Goal: Task Accomplishment & Management: Use online tool/utility

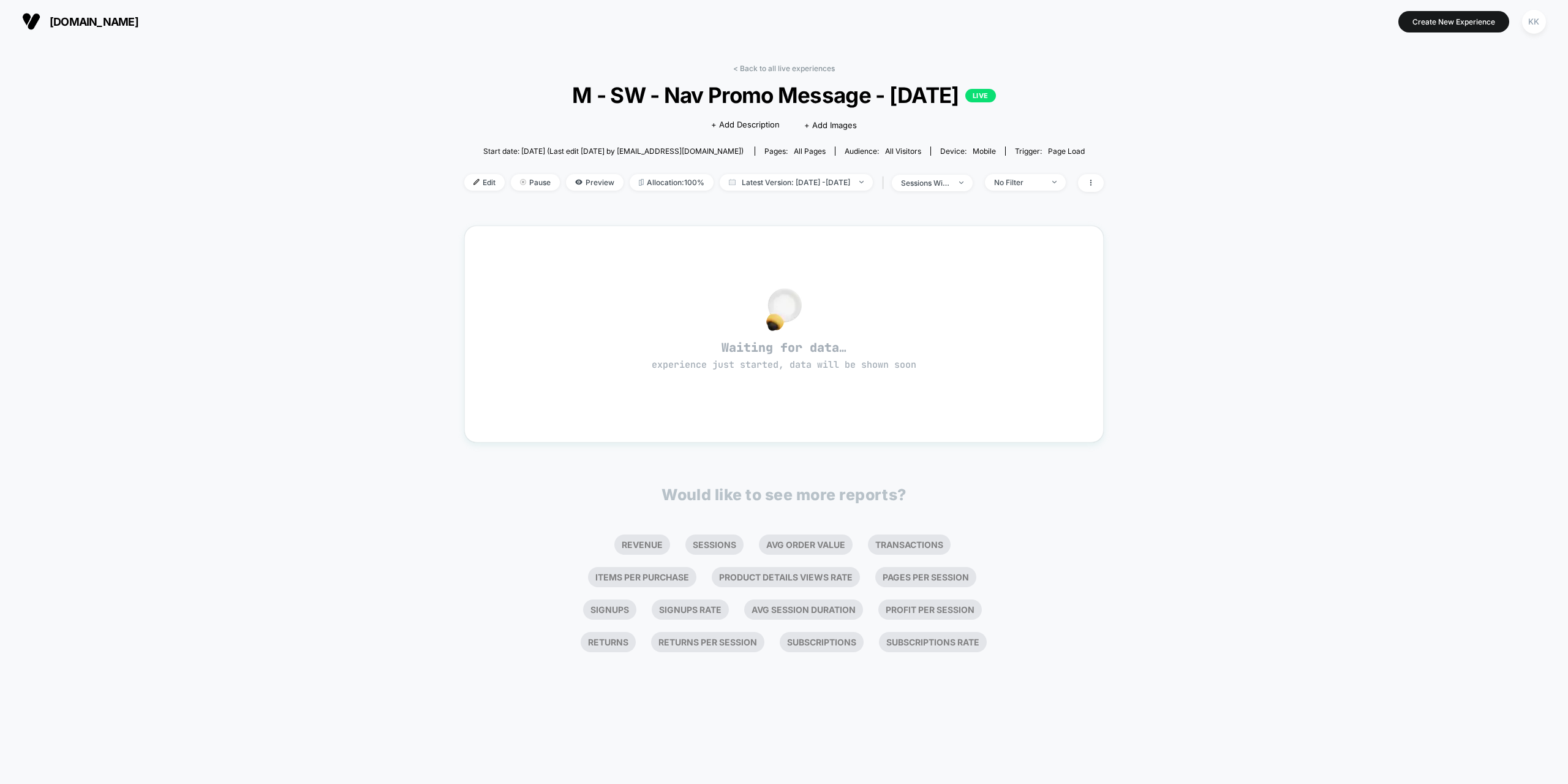
click at [66, 18] on span "[DOMAIN_NAME]" at bounding box center [94, 22] width 89 height 13
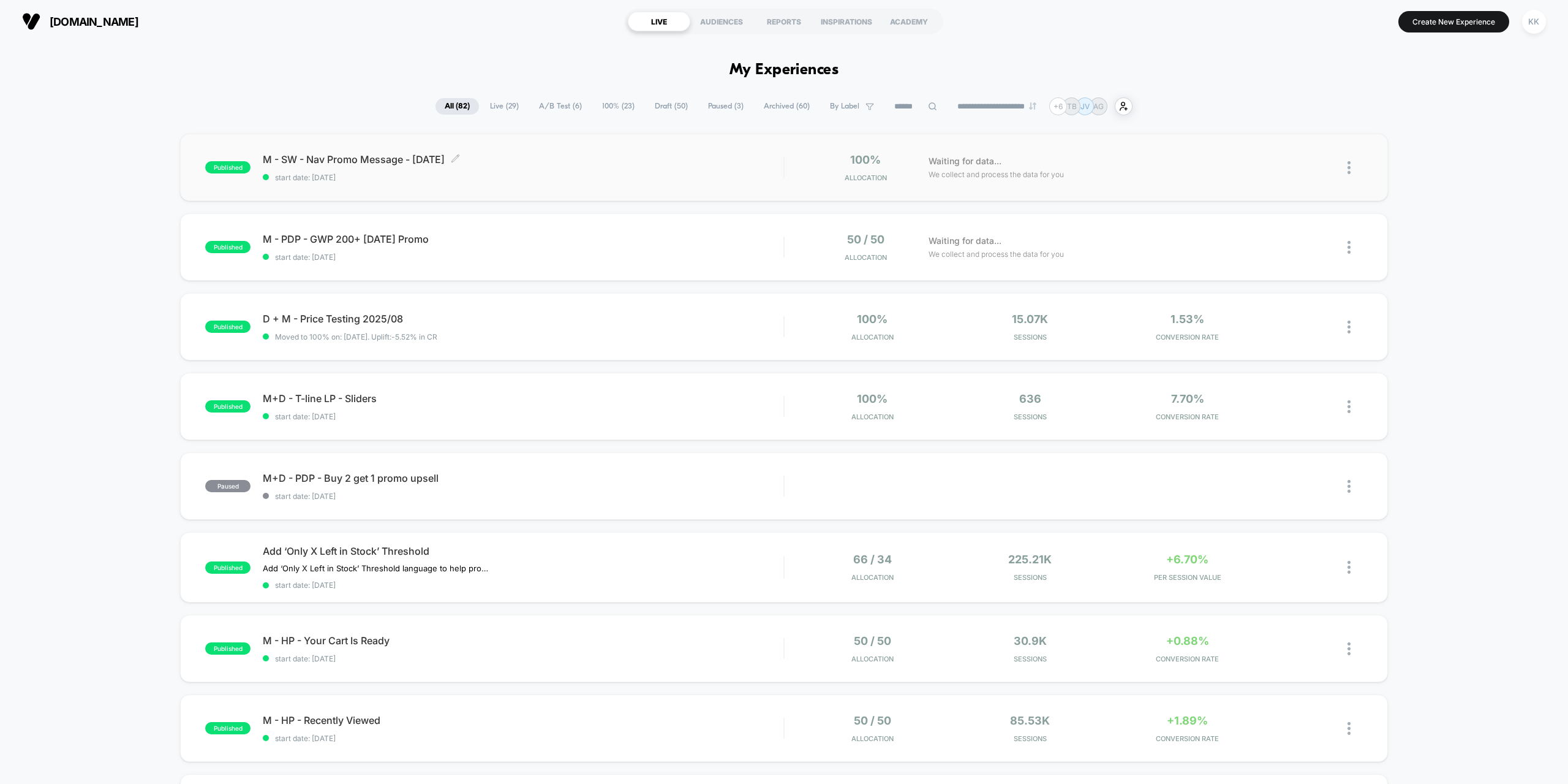
click at [548, 166] on div "M - SW - Nav Promo Message - [DATE] Click to edit experience details Click to e…" at bounding box center [523, 168] width 521 height 28
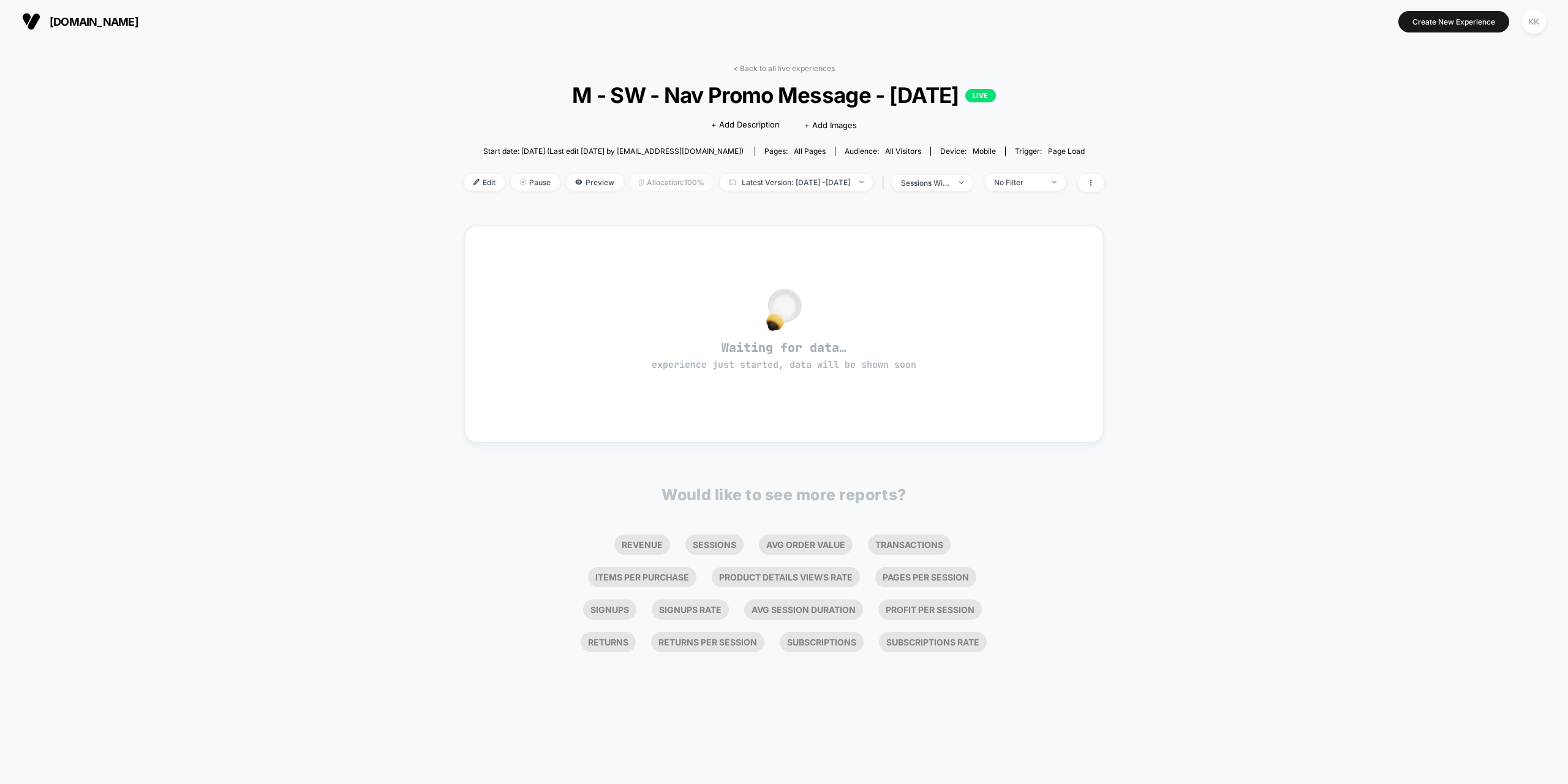
click at [642, 176] on span "Allocation: 100%" at bounding box center [672, 182] width 84 height 16
click at [716, 272] on div "**" at bounding box center [714, 275] width 43 height 28
click at [464, 179] on span "Edit" at bounding box center [485, 182] width 41 height 16
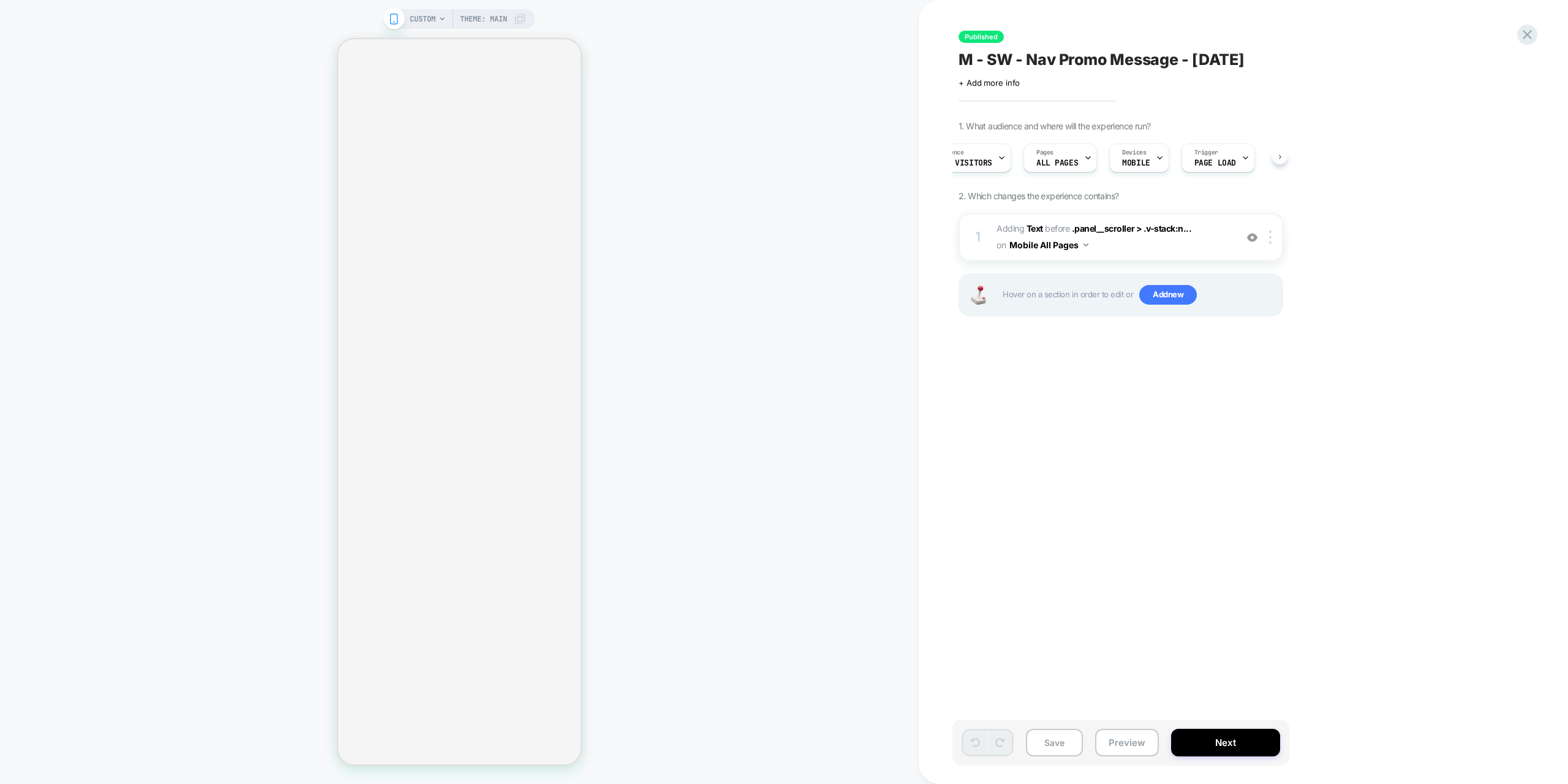
click at [1279, 155] on div "Audience All Visitors Pages ALL PAGES Devices MOBILE Trigger Page Load" at bounding box center [1121, 157] width 325 height 41
click at [1120, 242] on span "#_loomi_addon_1729101327612_dup1732171577_dup1754000713 Adding Text BEFORE .pan…" at bounding box center [1113, 237] width 233 height 33
click at [1003, 225] on span "Adding Text" at bounding box center [1020, 228] width 47 height 10
click at [1272, 239] on div at bounding box center [1272, 237] width 20 height 14
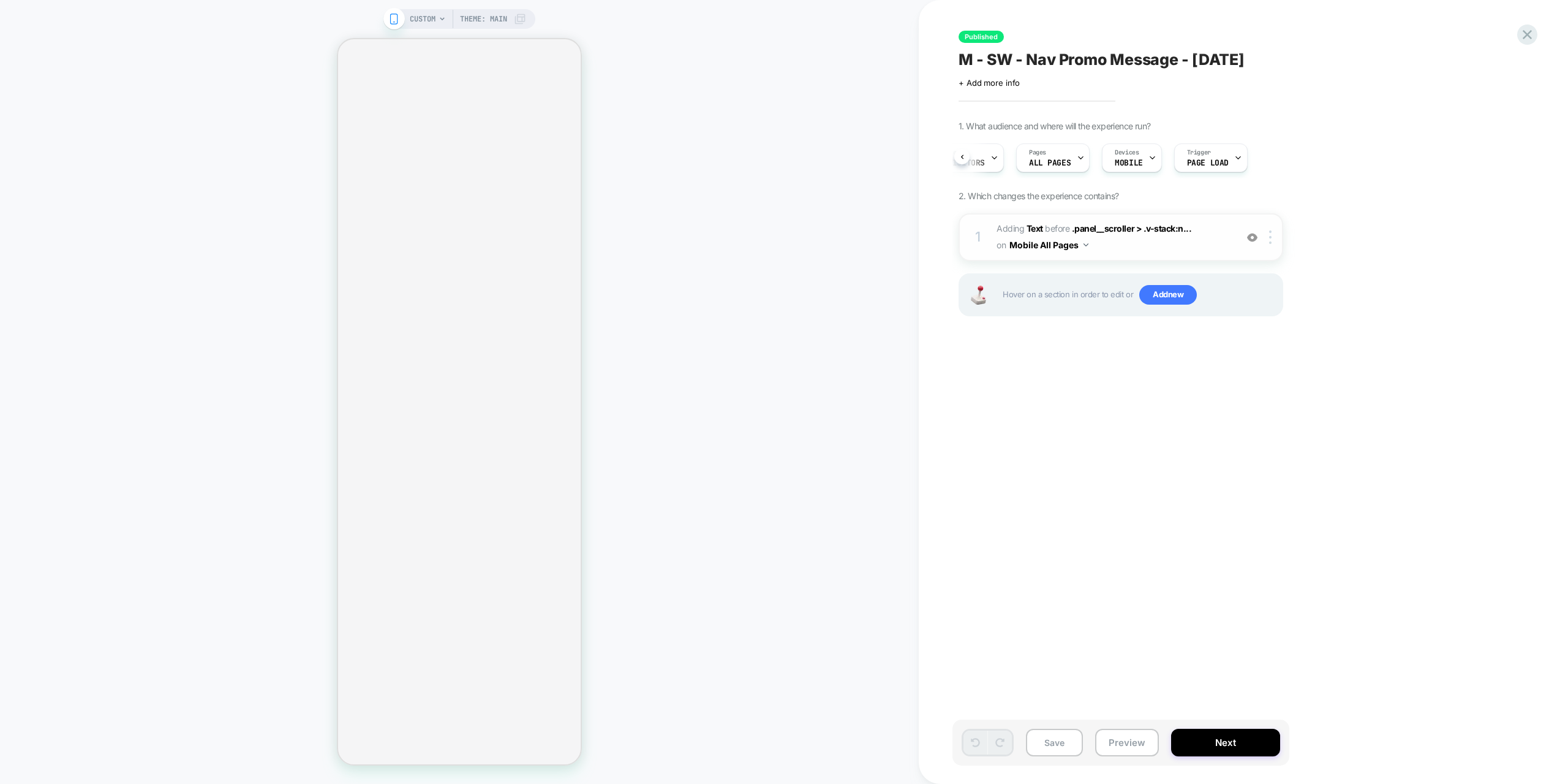
click at [1045, 245] on button "Mobile All Pages" at bounding box center [1049, 245] width 79 height 18
click at [1057, 245] on button "Mobile All Pages" at bounding box center [1049, 245] width 79 height 18
click at [986, 239] on div "1 #_loomi_addon_1729101327612_dup1732171577_dup1754000713 Adding Text BEFORE .p…" at bounding box center [1121, 237] width 325 height 47
click at [1269, 239] on img at bounding box center [1270, 237] width 3 height 14
click at [1394, 220] on div "1. What audience and where will the experience run? Audience All Visitors Pages…" at bounding box center [1182, 233] width 447 height 226
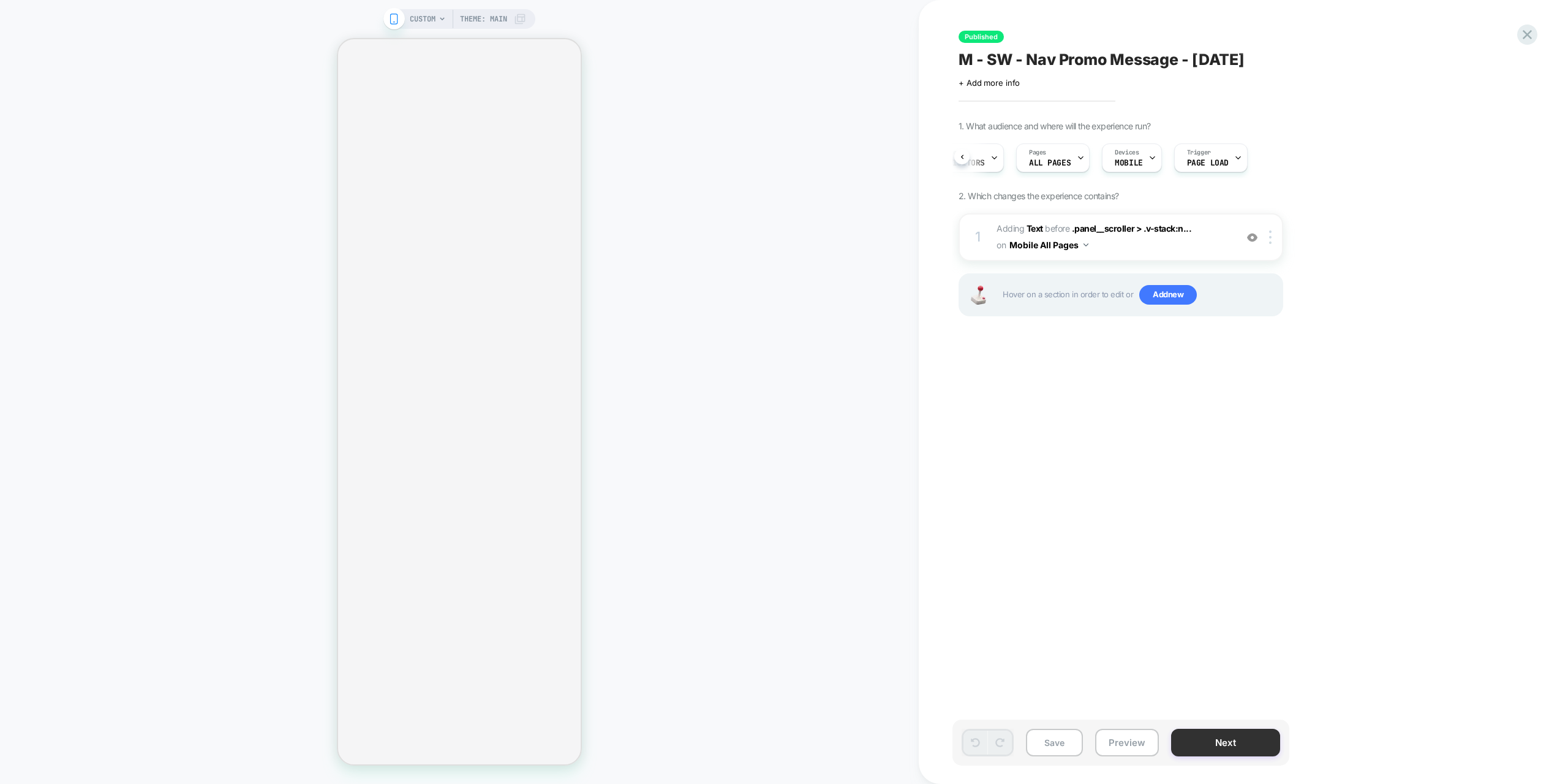
click at [1218, 737] on button "Next" at bounding box center [1226, 742] width 109 height 28
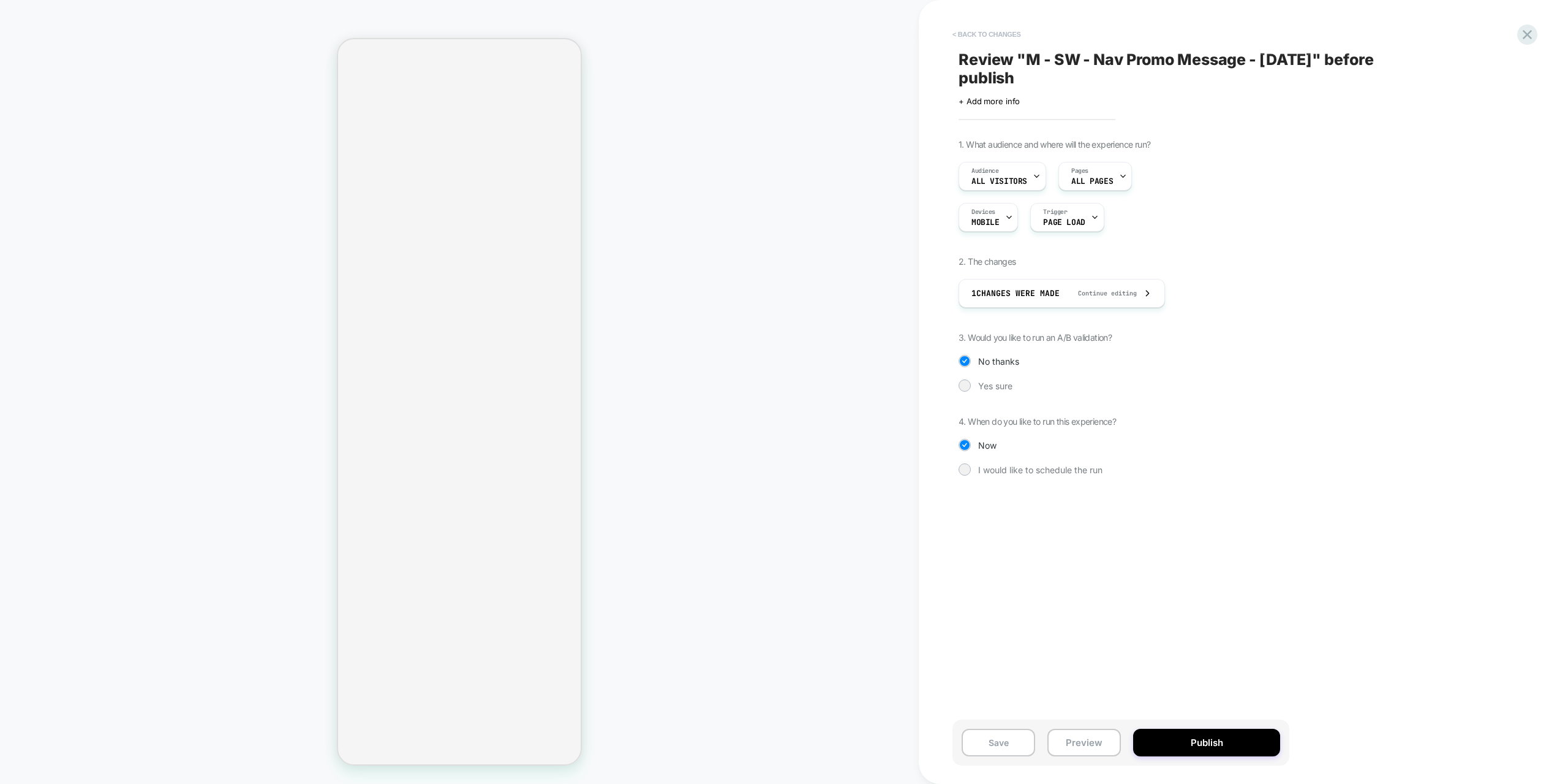
click at [990, 30] on button "< Back to changes" at bounding box center [986, 34] width 81 height 20
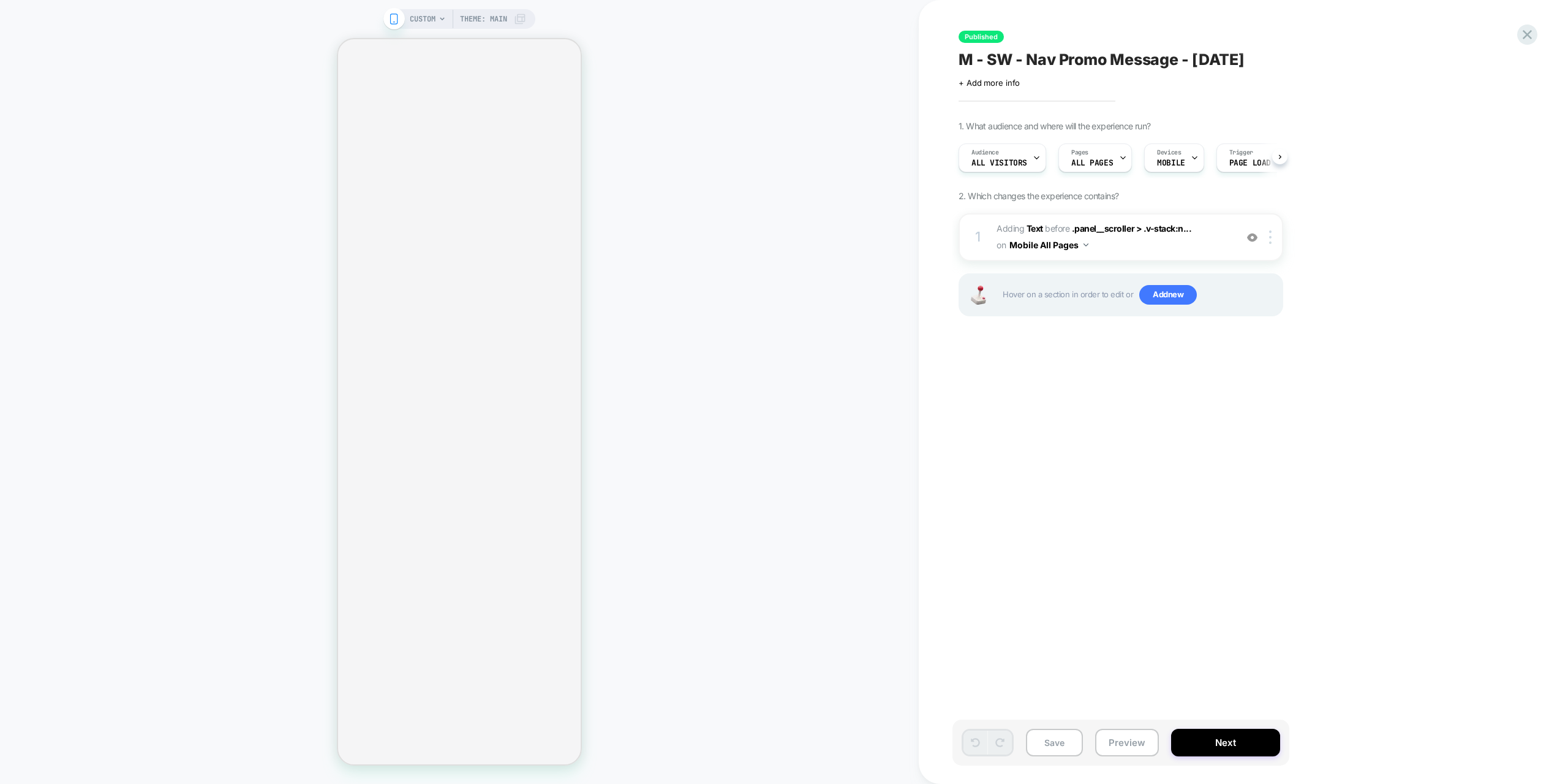
scroll to position [0, 1]
click at [1534, 31] on icon at bounding box center [1527, 35] width 16 height 16
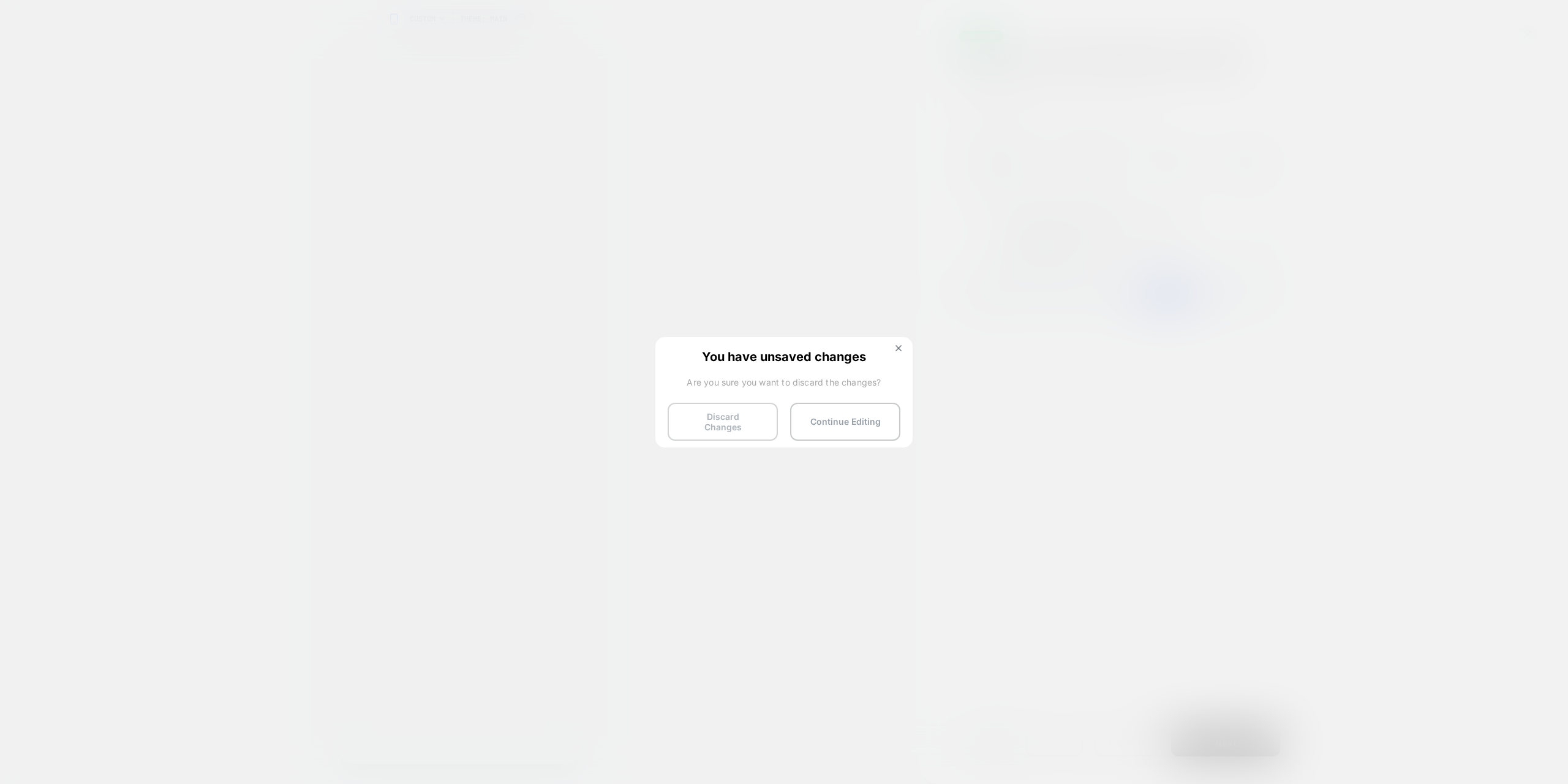
click at [727, 425] on button "Discard Changes" at bounding box center [723, 422] width 110 height 38
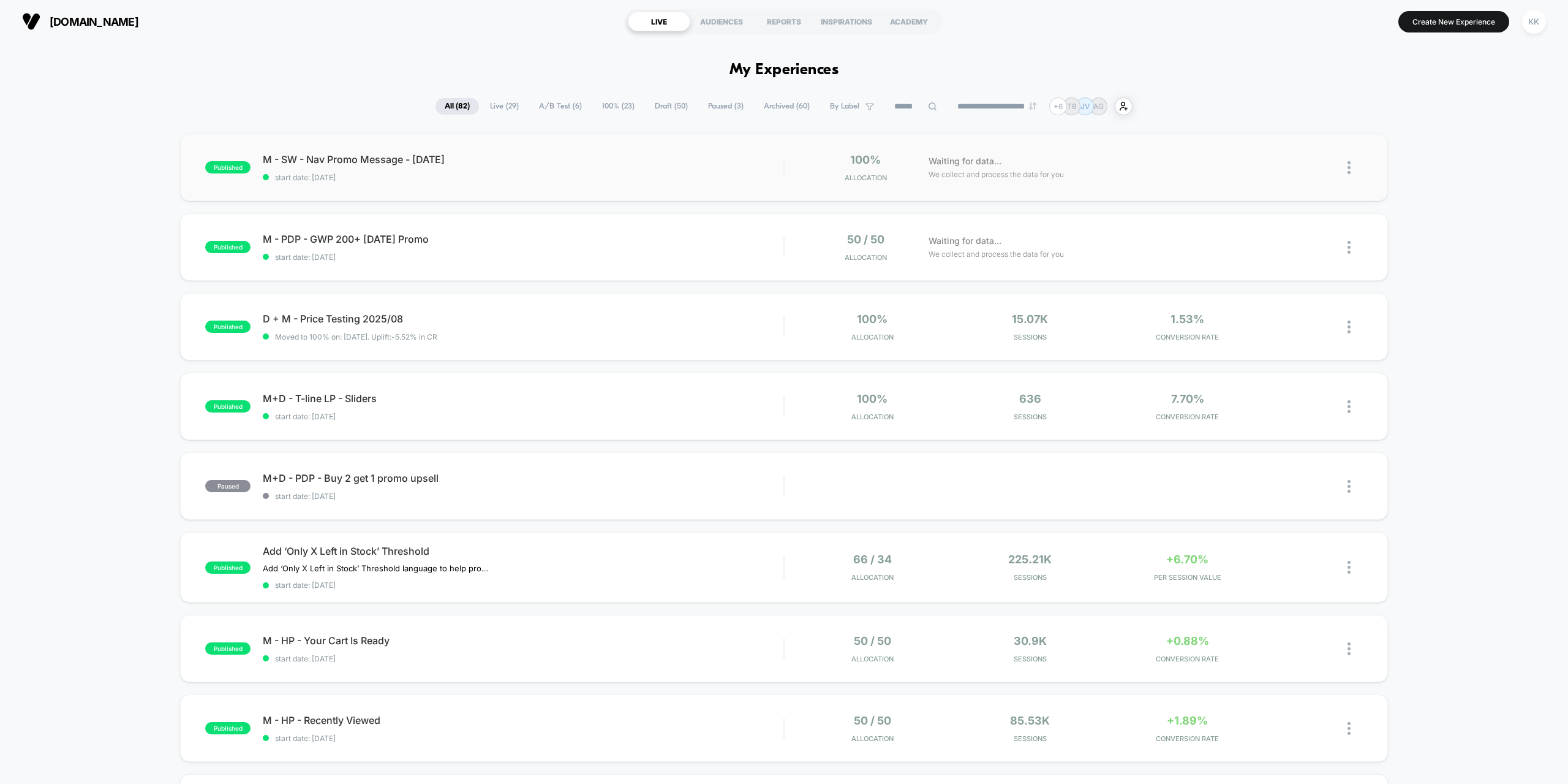
click at [1348, 165] on img at bounding box center [1349, 168] width 3 height 13
drag, startPoint x: 1412, startPoint y: 194, endPoint x: 1397, endPoint y: 191, distance: 15.3
click at [1413, 193] on div "published M - SW - Nav Promo Message - [DATE] start date: [DATE] 100% Allocatio…" at bounding box center [784, 640] width 1568 height 1014
click at [889, 160] on icon at bounding box center [888, 159] width 7 height 7
click at [935, 268] on div "**" at bounding box center [925, 267] width 43 height 28
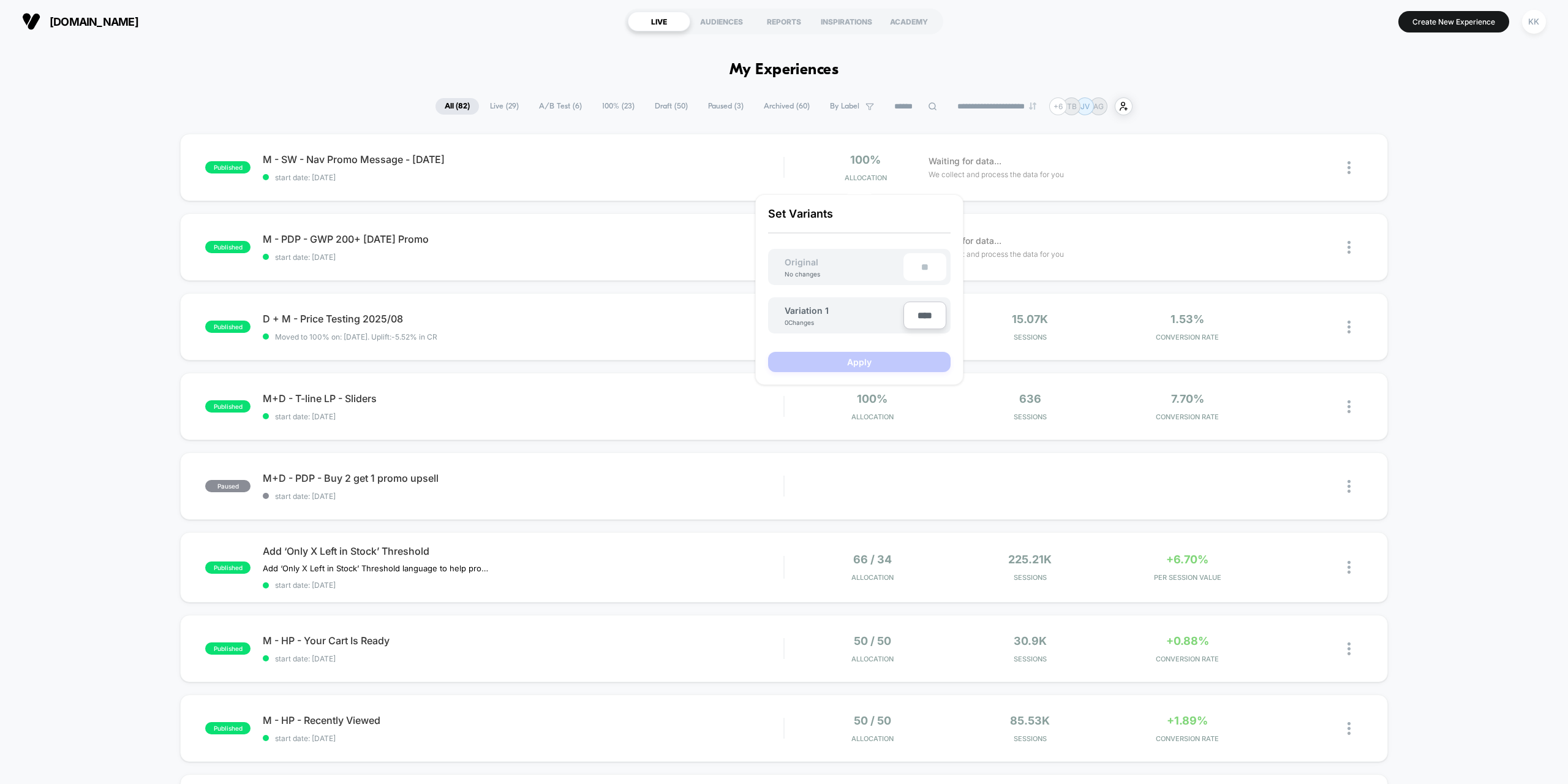
click at [924, 266] on div "**" at bounding box center [925, 267] width 43 height 28
drag, startPoint x: 929, startPoint y: 317, endPoint x: 927, endPoint y: 326, distance: 9.2
click at [929, 319] on input "****" at bounding box center [925, 315] width 43 height 28
click at [920, 317] on input "****" at bounding box center [925, 315] width 43 height 28
click at [921, 262] on div "**" at bounding box center [925, 267] width 43 height 28
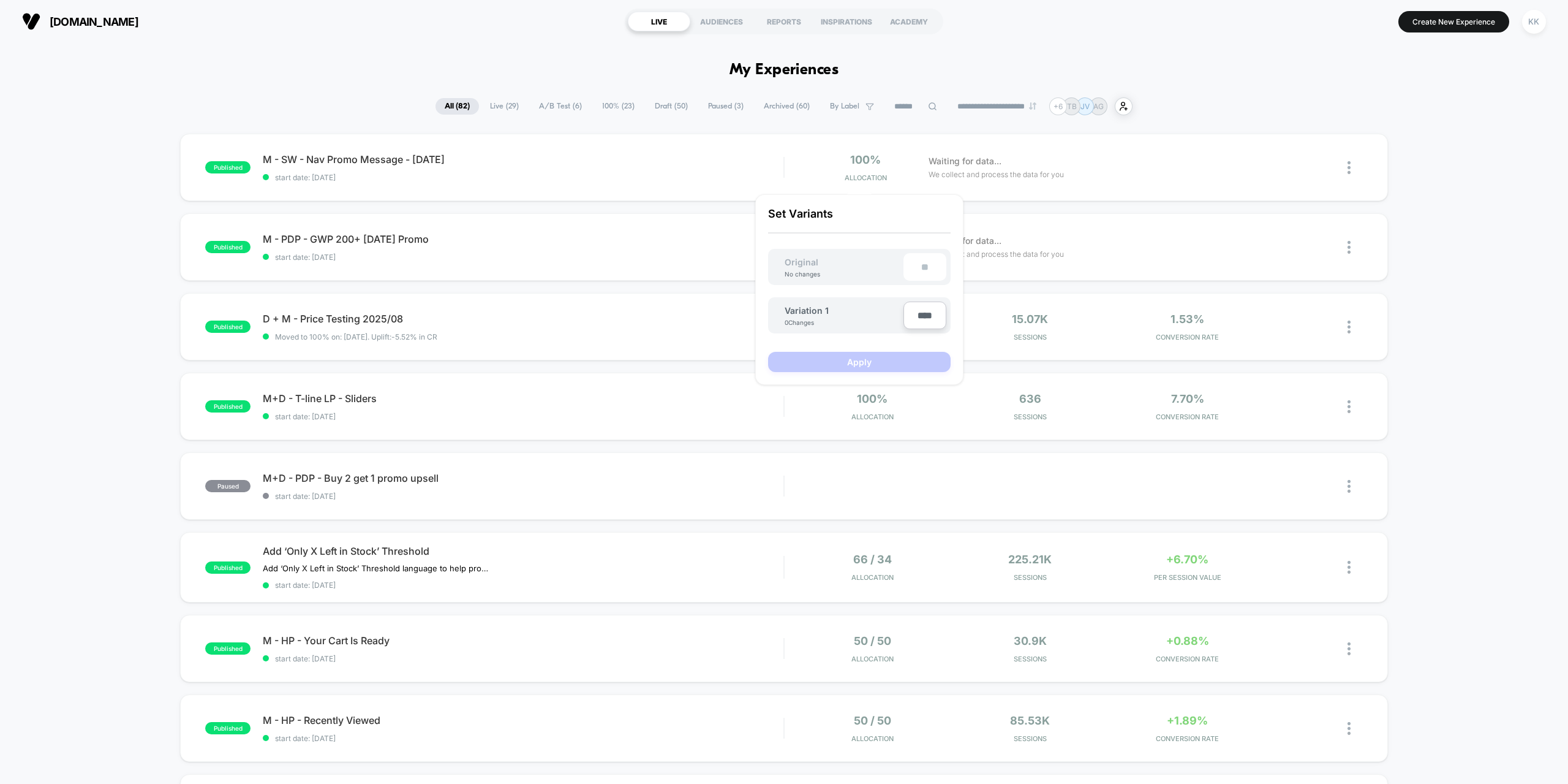
drag, startPoint x: 925, startPoint y: 259, endPoint x: 920, endPoint y: 265, distance: 7.8
click at [925, 259] on div "**" at bounding box center [925, 267] width 43 height 28
click at [656, 244] on span "M - PDP - GWP 200+ [DATE] Promo Click to edit experience details" at bounding box center [523, 239] width 521 height 12
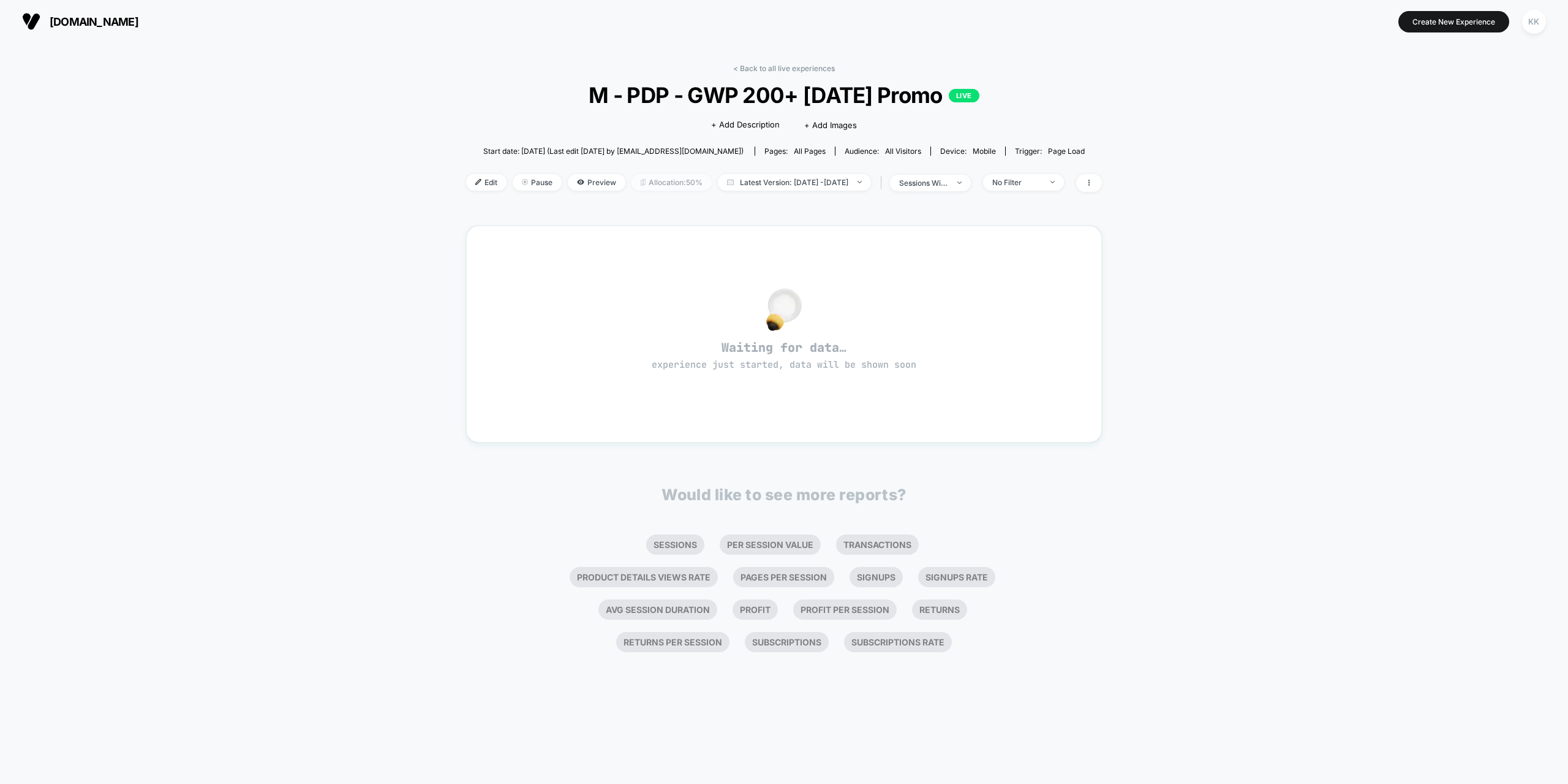
click at [644, 180] on span "Allocation: 50%" at bounding box center [672, 182] width 80 height 16
click at [712, 274] on div "***" at bounding box center [714, 275] width 43 height 28
drag, startPoint x: 213, startPoint y: 125, endPoint x: 128, endPoint y: 41, distance: 119.5
click at [213, 119] on div "< Back to all live experiences M - PDP - GWP 200+ [DATE] Promo LIVE Click to ed…" at bounding box center [784, 413] width 1568 height 741
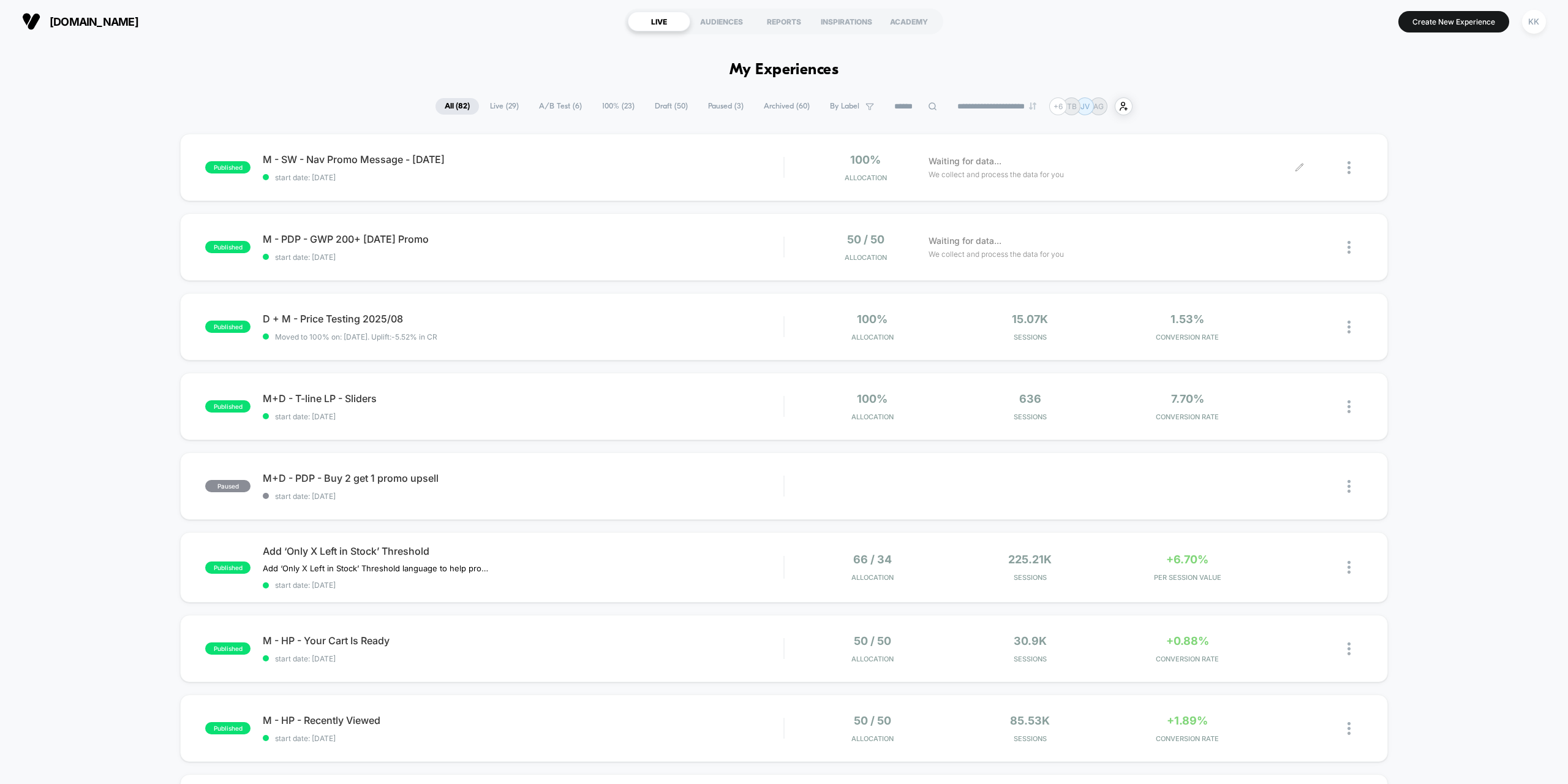
drag, startPoint x: 1072, startPoint y: 168, endPoint x: 1092, endPoint y: 170, distance: 20.1
click at [1075, 168] on div "Waiting for data... We collect and process the data for you" at bounding box center [1111, 168] width 378 height 28
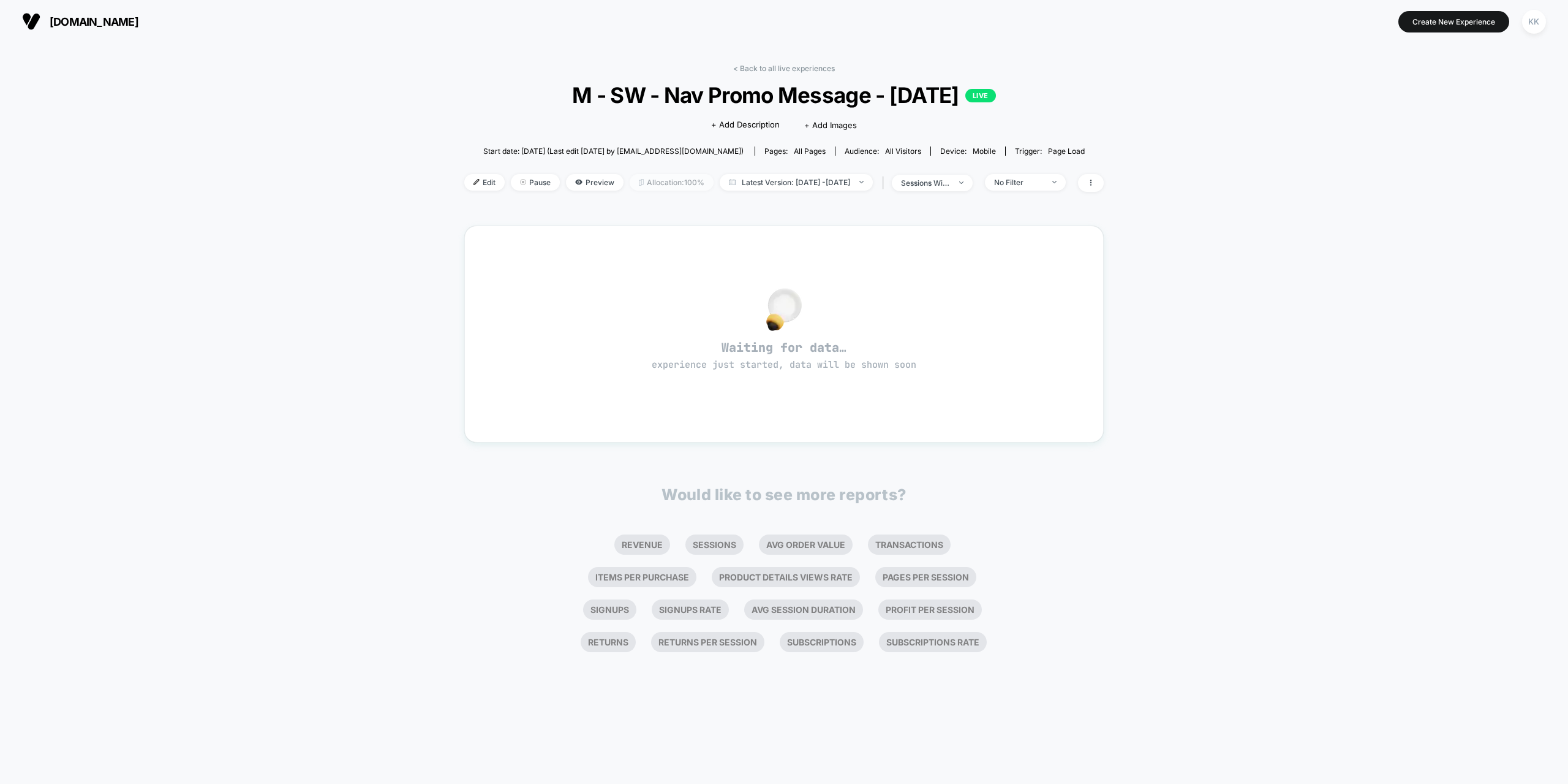
click at [656, 184] on span "Allocation: 100%" at bounding box center [672, 182] width 84 height 16
click at [697, 286] on div "**" at bounding box center [714, 275] width 43 height 28
click at [712, 278] on div "**" at bounding box center [714, 275] width 43 height 28
click at [712, 277] on div "**" at bounding box center [714, 275] width 43 height 28
click at [708, 276] on div "**" at bounding box center [714, 275] width 43 height 28
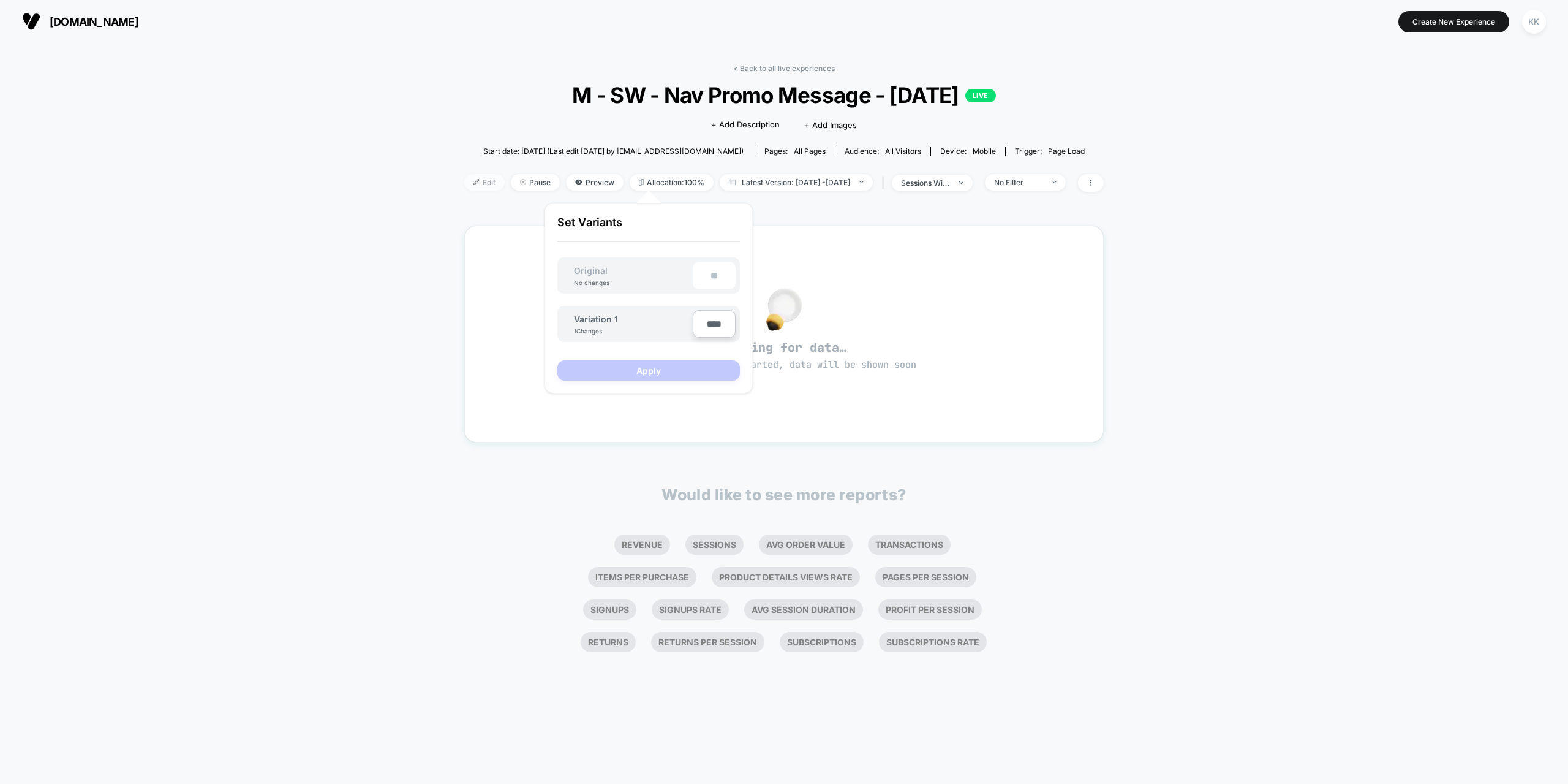
click at [464, 182] on span "Edit" at bounding box center [485, 182] width 41 height 16
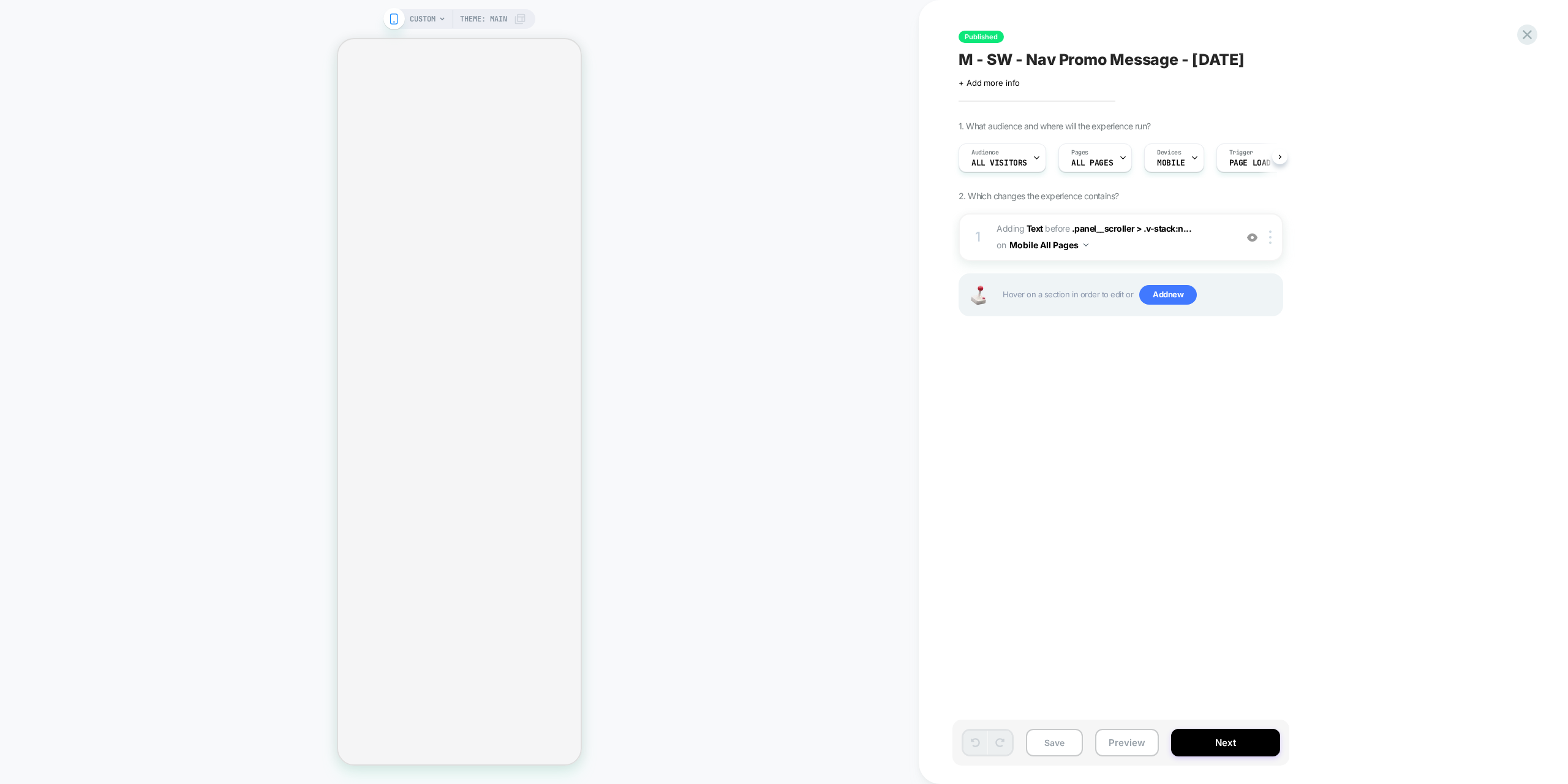
scroll to position [0, 1]
click at [1156, 240] on span "#_loomi_addon_1729101327612_dup1732171577_dup1754000713 Adding Text BEFORE .pan…" at bounding box center [1113, 237] width 233 height 33
click at [1115, 227] on span ".panel__scroller > .v-stack:n..." at bounding box center [1131, 228] width 120 height 10
click at [1269, 239] on img at bounding box center [1270, 237] width 3 height 14
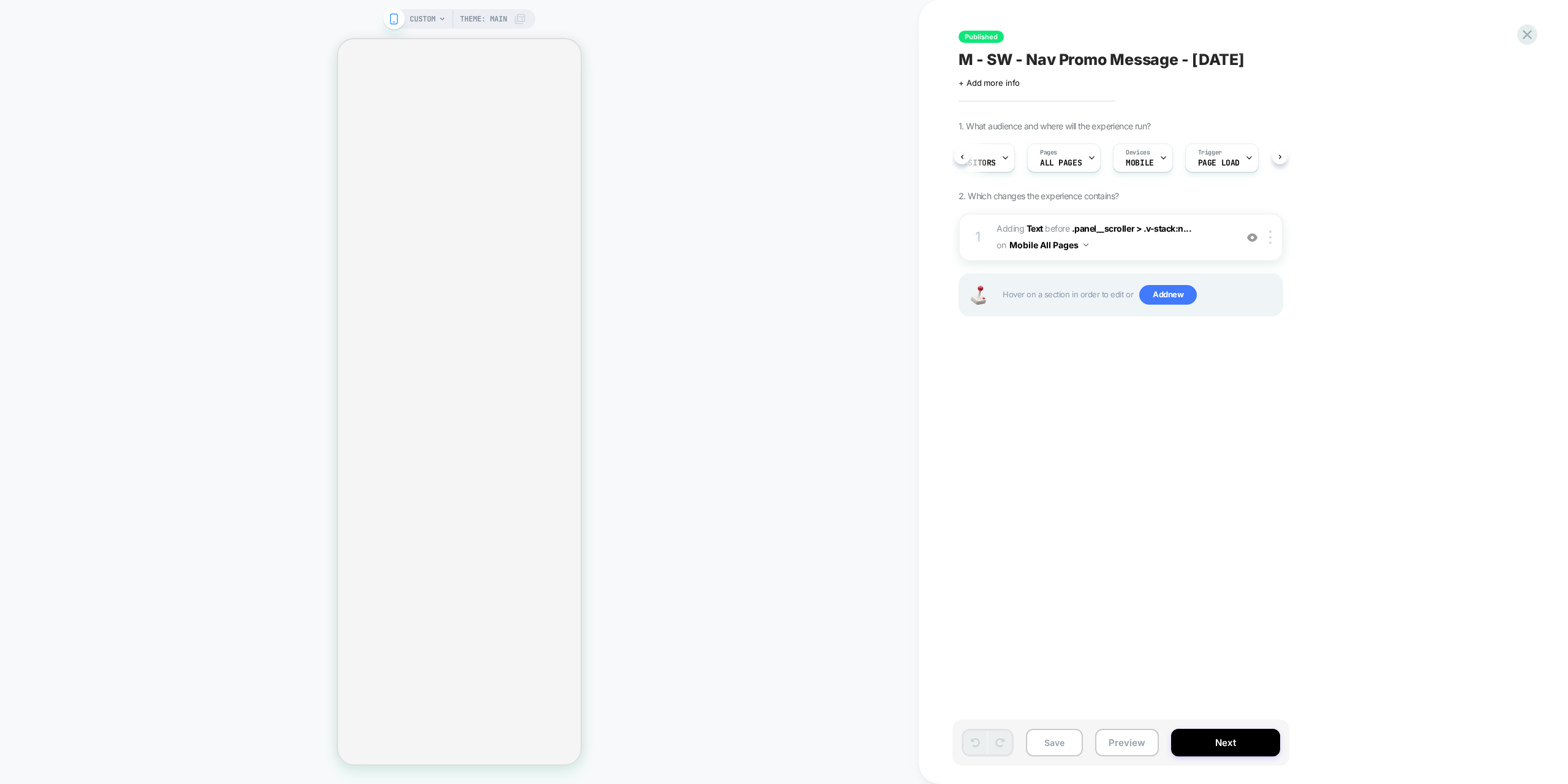
scroll to position [0, 41]
click at [1283, 153] on div "1. What audience and where will the experience run? Audience All Visitors Pages…" at bounding box center [1182, 233] width 447 height 226
click at [1033, 245] on button "Mobile All Pages" at bounding box center [1049, 245] width 79 height 18
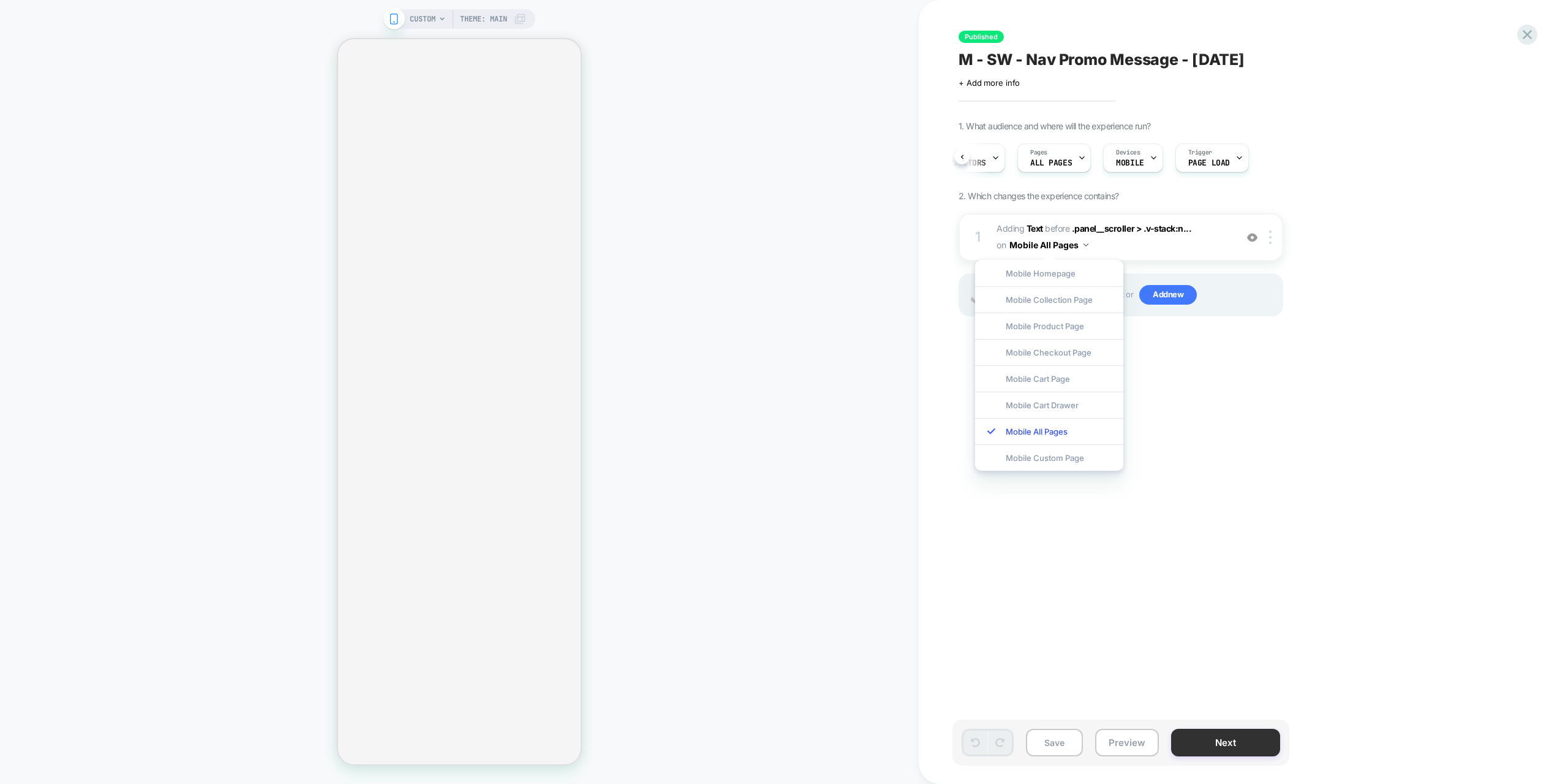
click at [1247, 749] on button "Next" at bounding box center [1226, 742] width 109 height 28
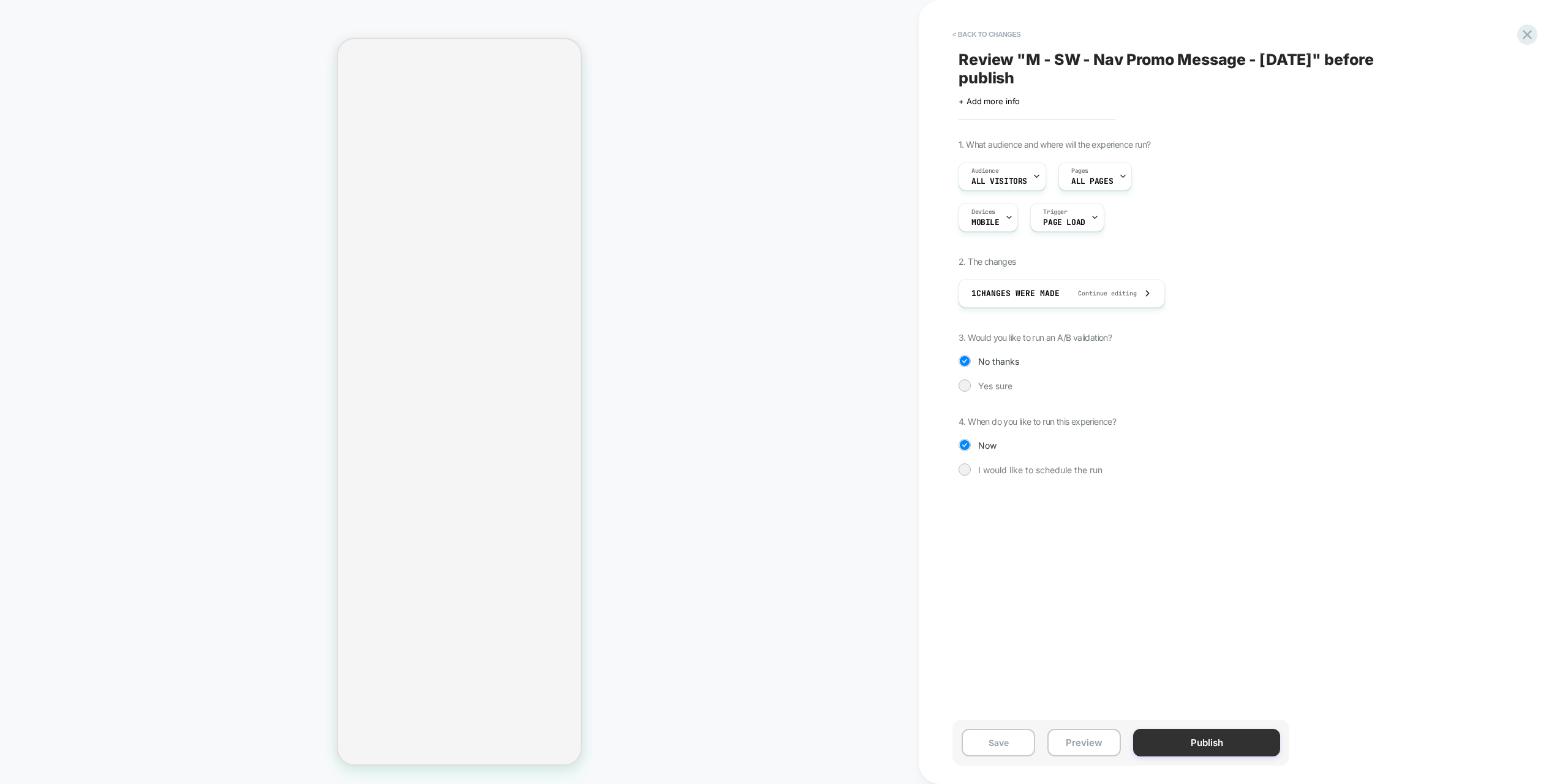
click at [1215, 739] on button "Publish" at bounding box center [1207, 742] width 147 height 28
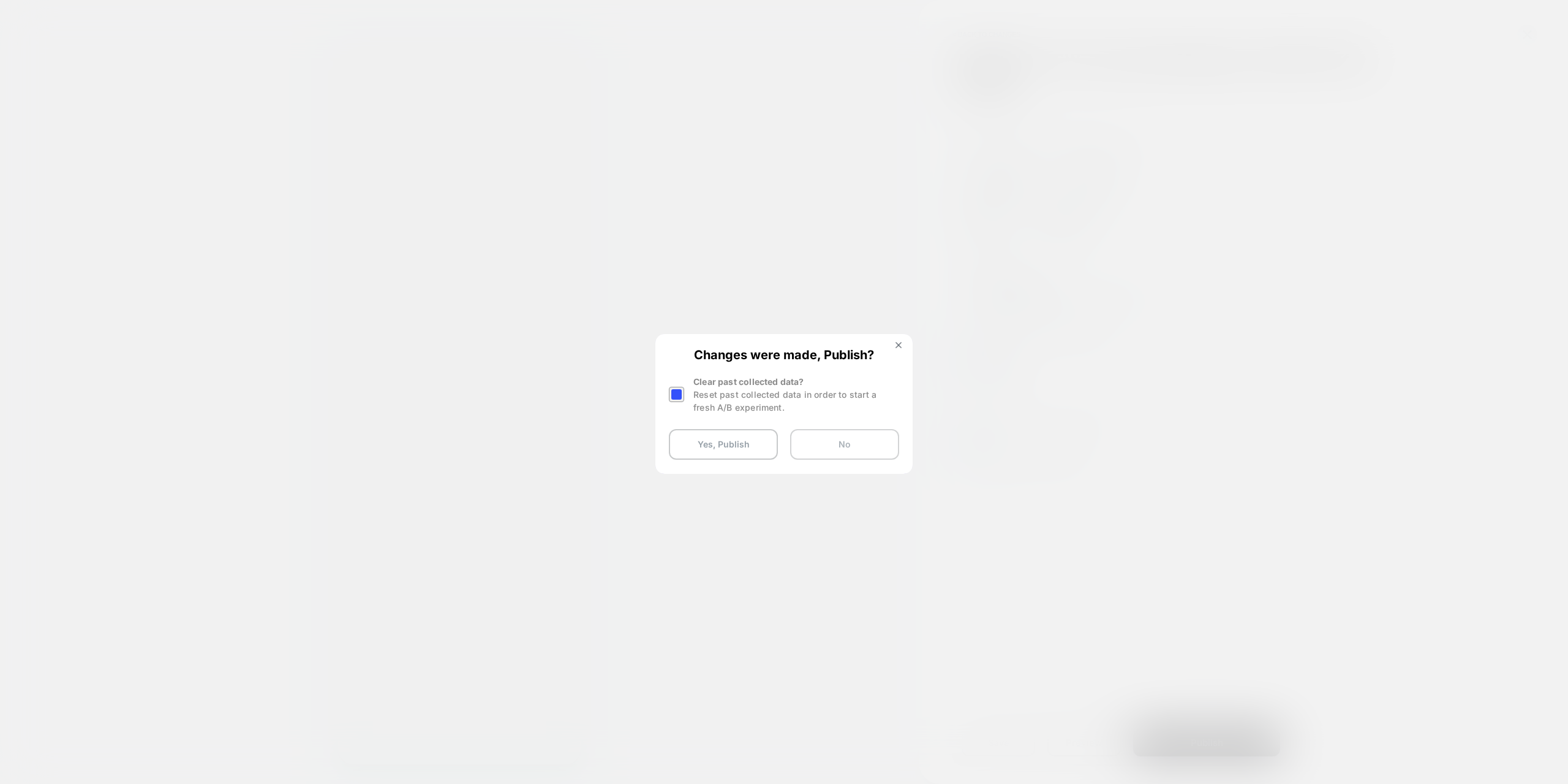
click at [841, 447] on button "No" at bounding box center [845, 444] width 109 height 31
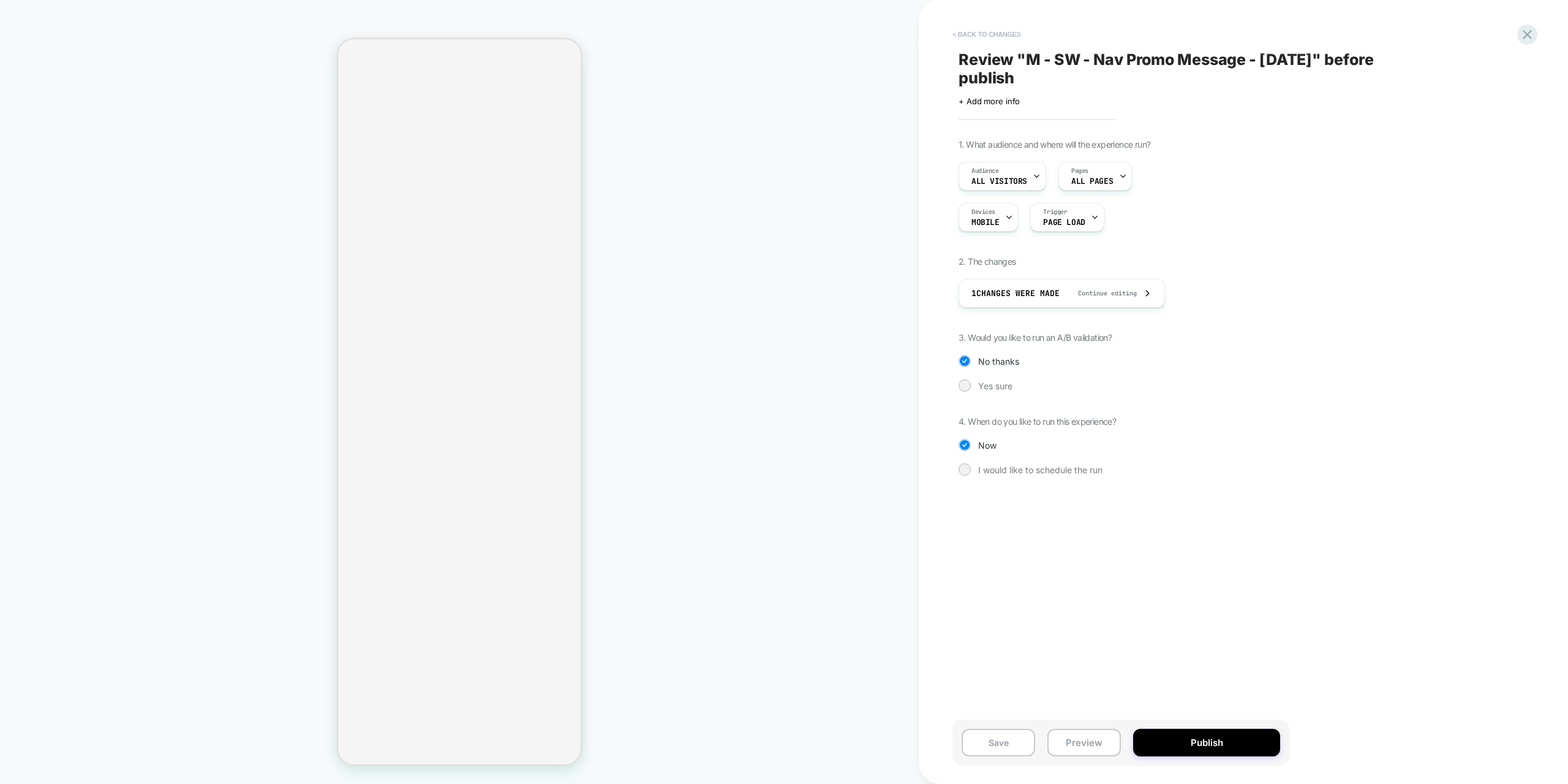
click at [988, 29] on button "< Back to changes" at bounding box center [986, 34] width 81 height 20
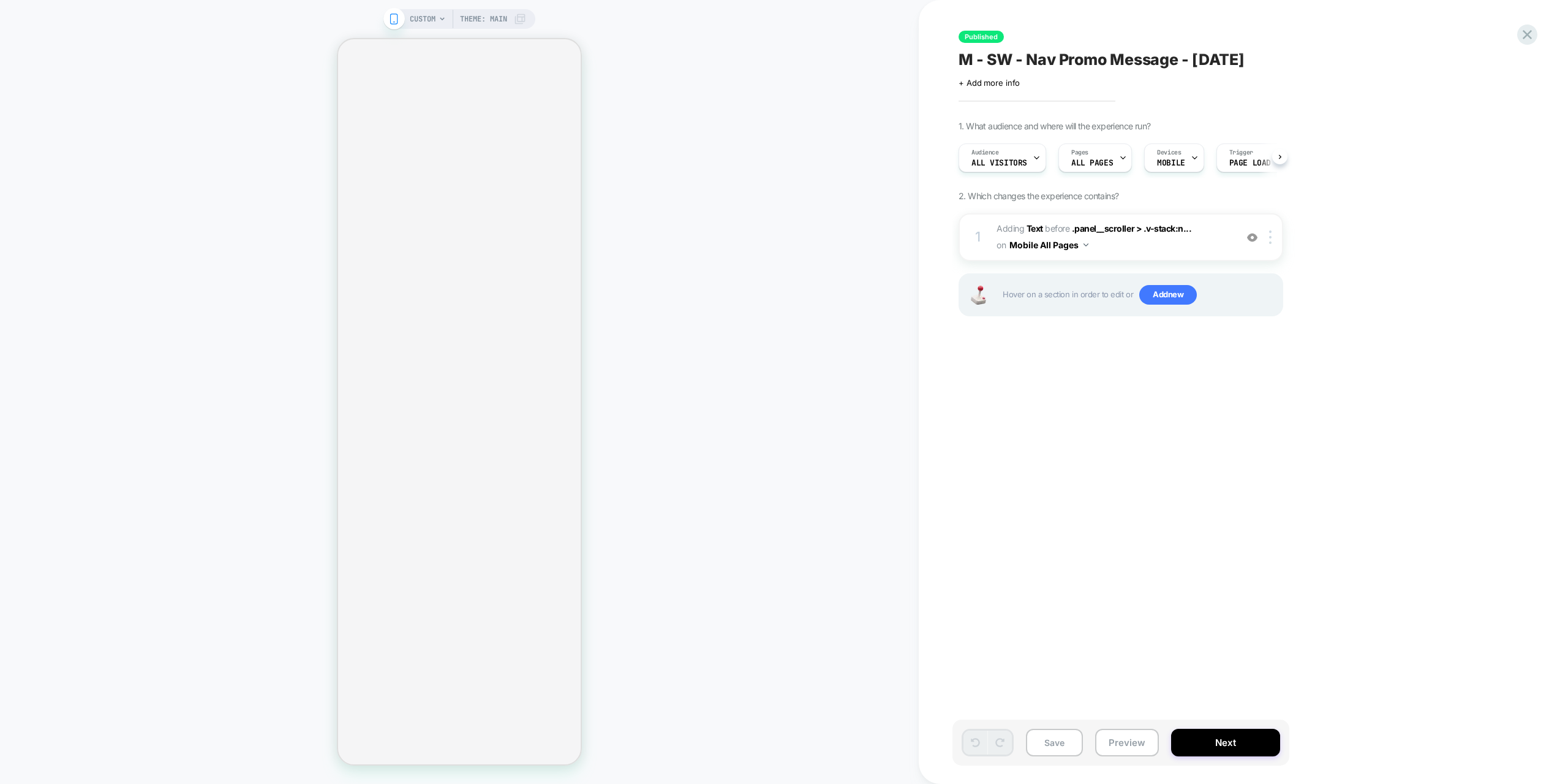
scroll to position [0, 1]
click at [1009, 157] on div "Audience All Visitors" at bounding box center [999, 157] width 80 height 28
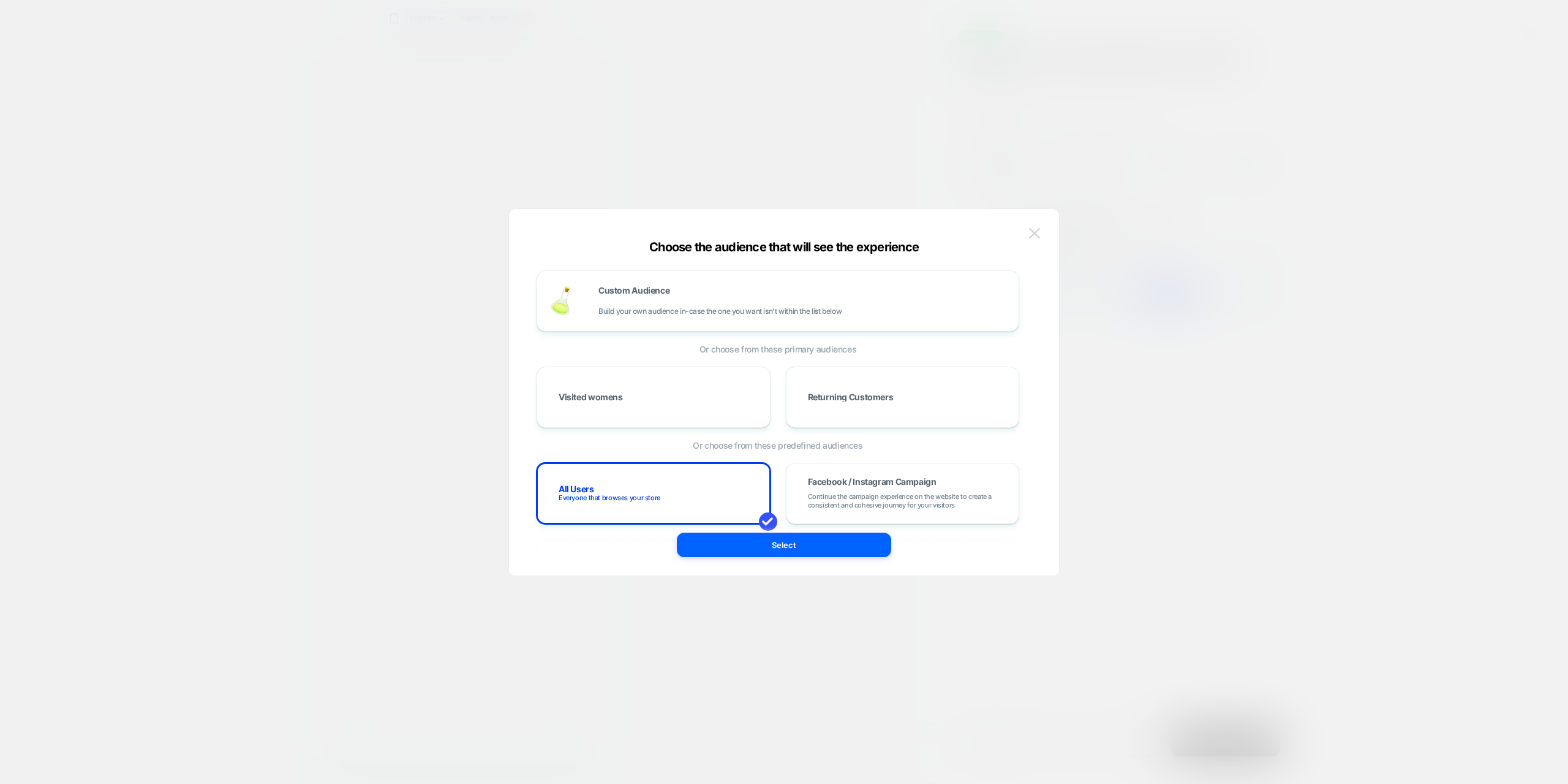
click at [1035, 230] on img at bounding box center [1034, 233] width 11 height 10
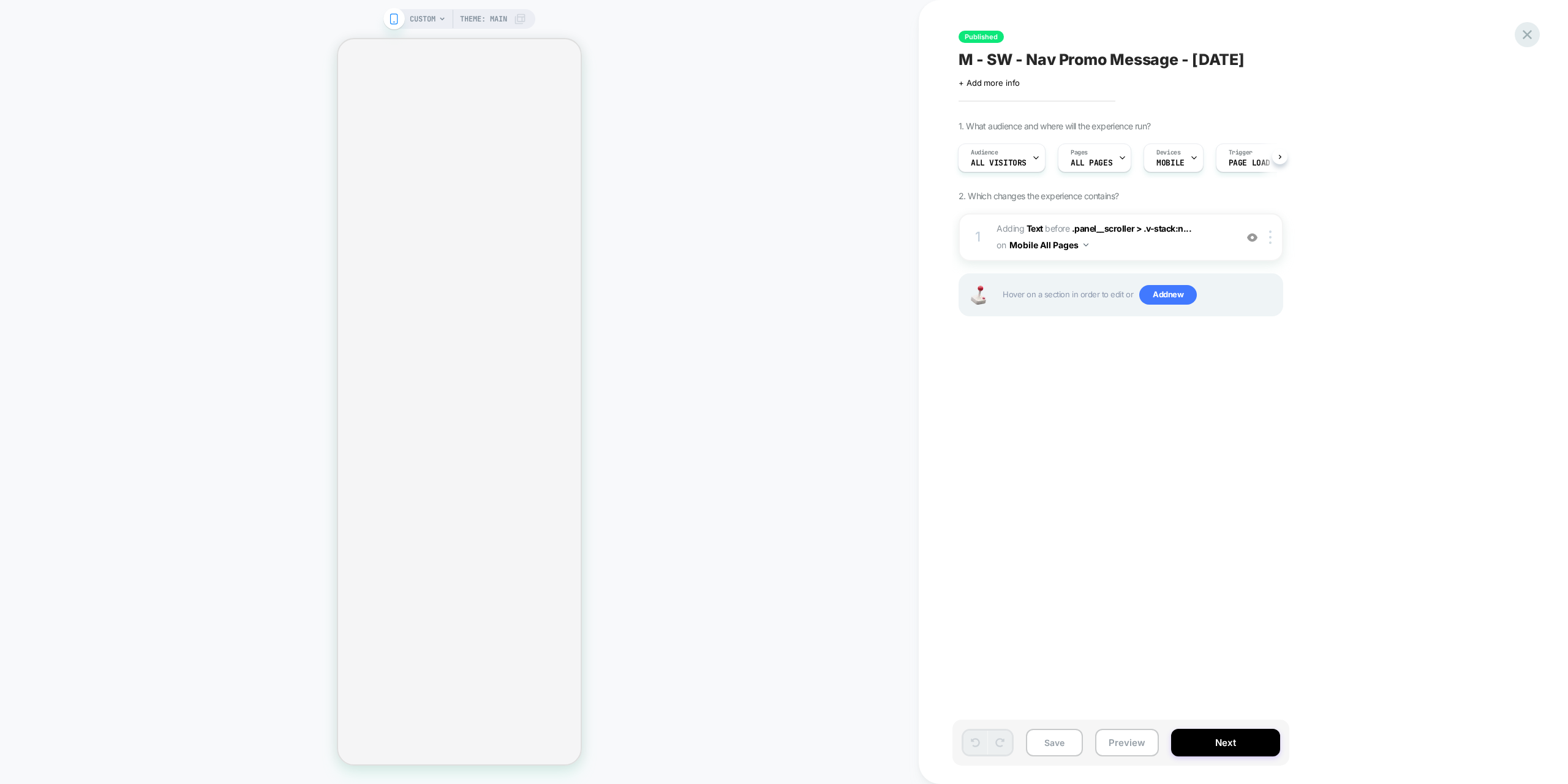
click at [1533, 31] on icon at bounding box center [1527, 35] width 16 height 16
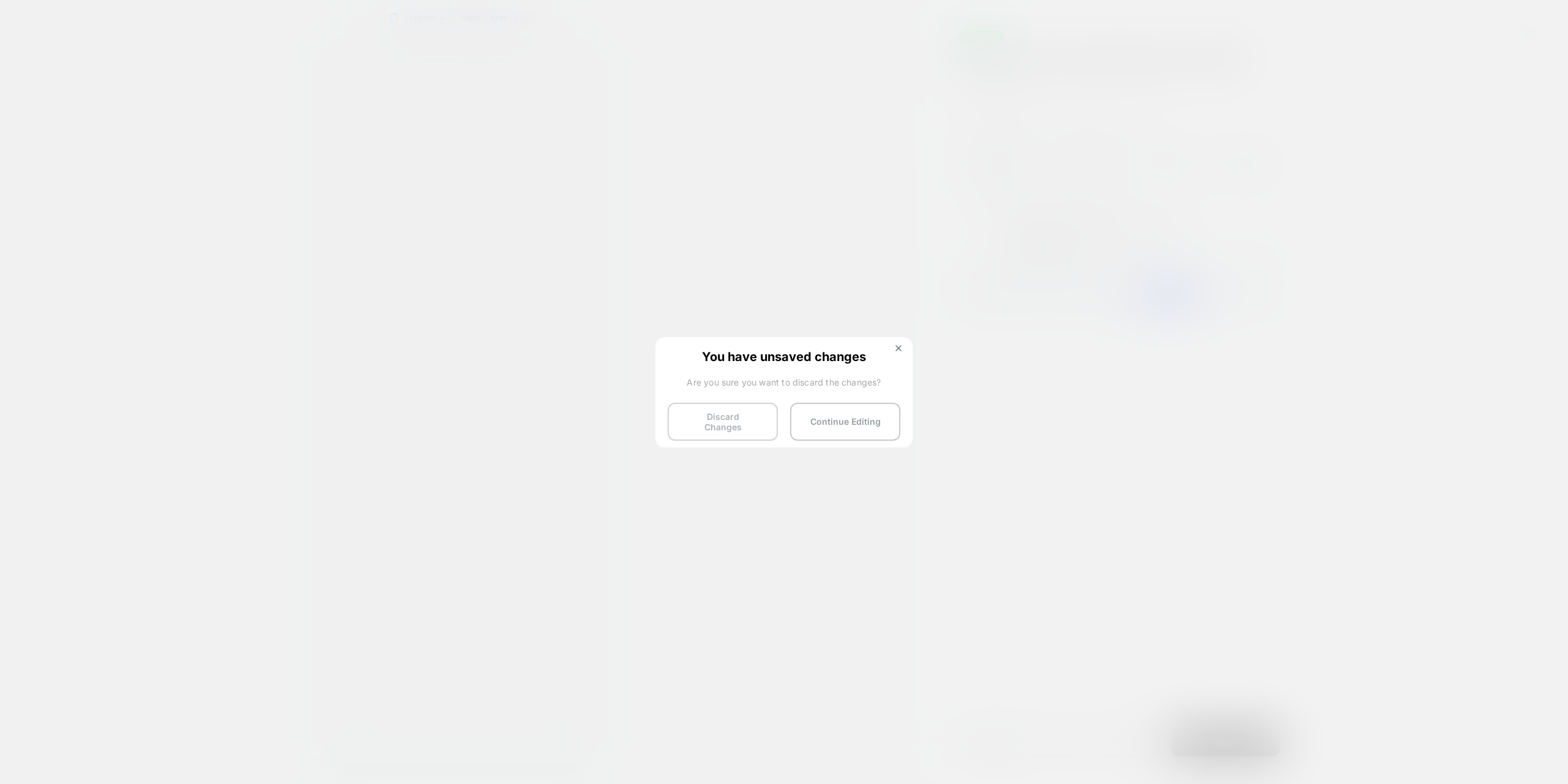
click at [711, 424] on button "Discard Changes" at bounding box center [723, 422] width 110 height 38
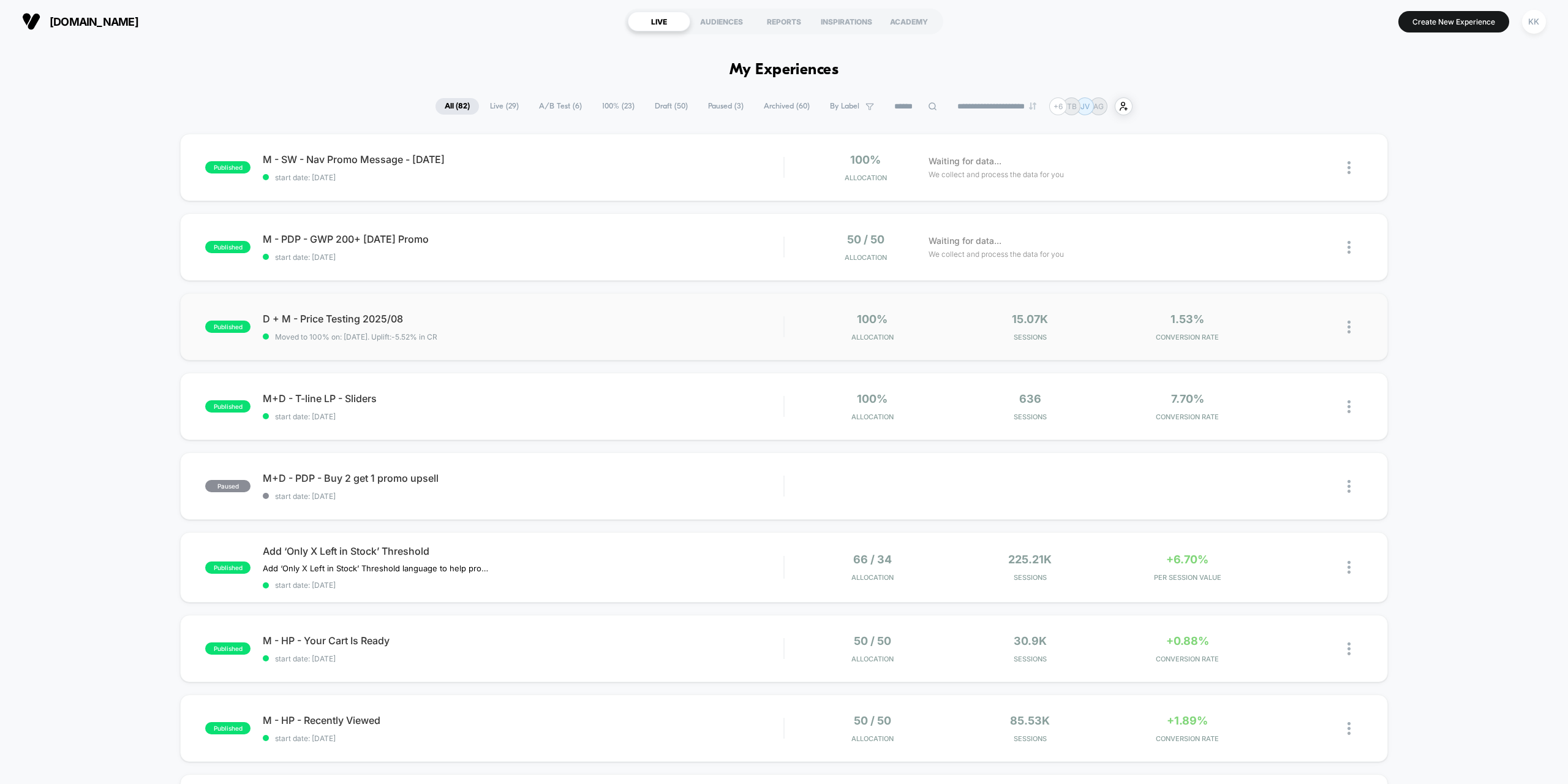
click at [740, 311] on div "published D + M - Price Testing 2025/08 Moved to 100% on: [DATE] . Uplift: -5.5…" at bounding box center [784, 326] width 1207 height 67
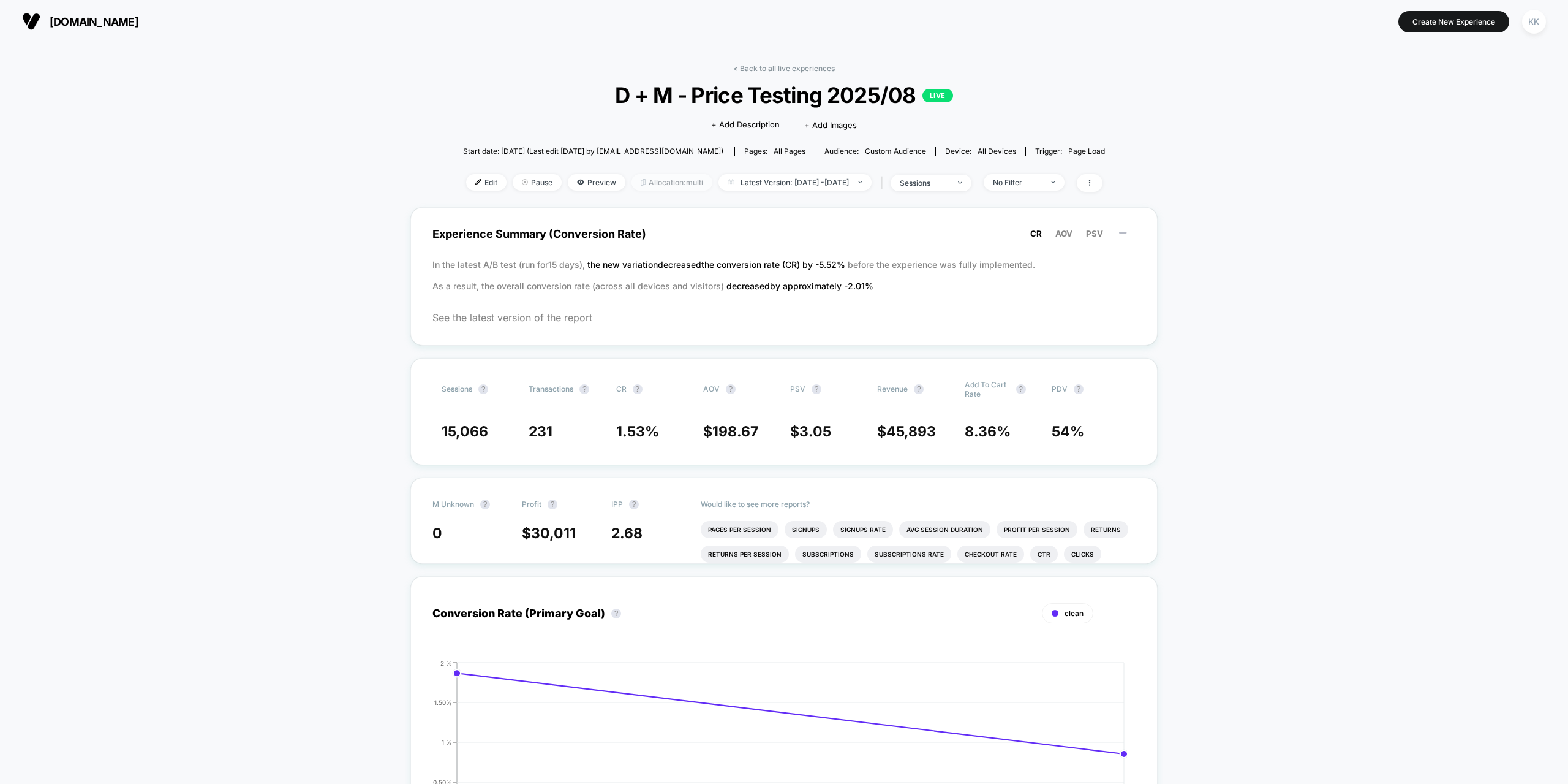
click at [654, 182] on span "Allocation: multi" at bounding box center [672, 182] width 81 height 16
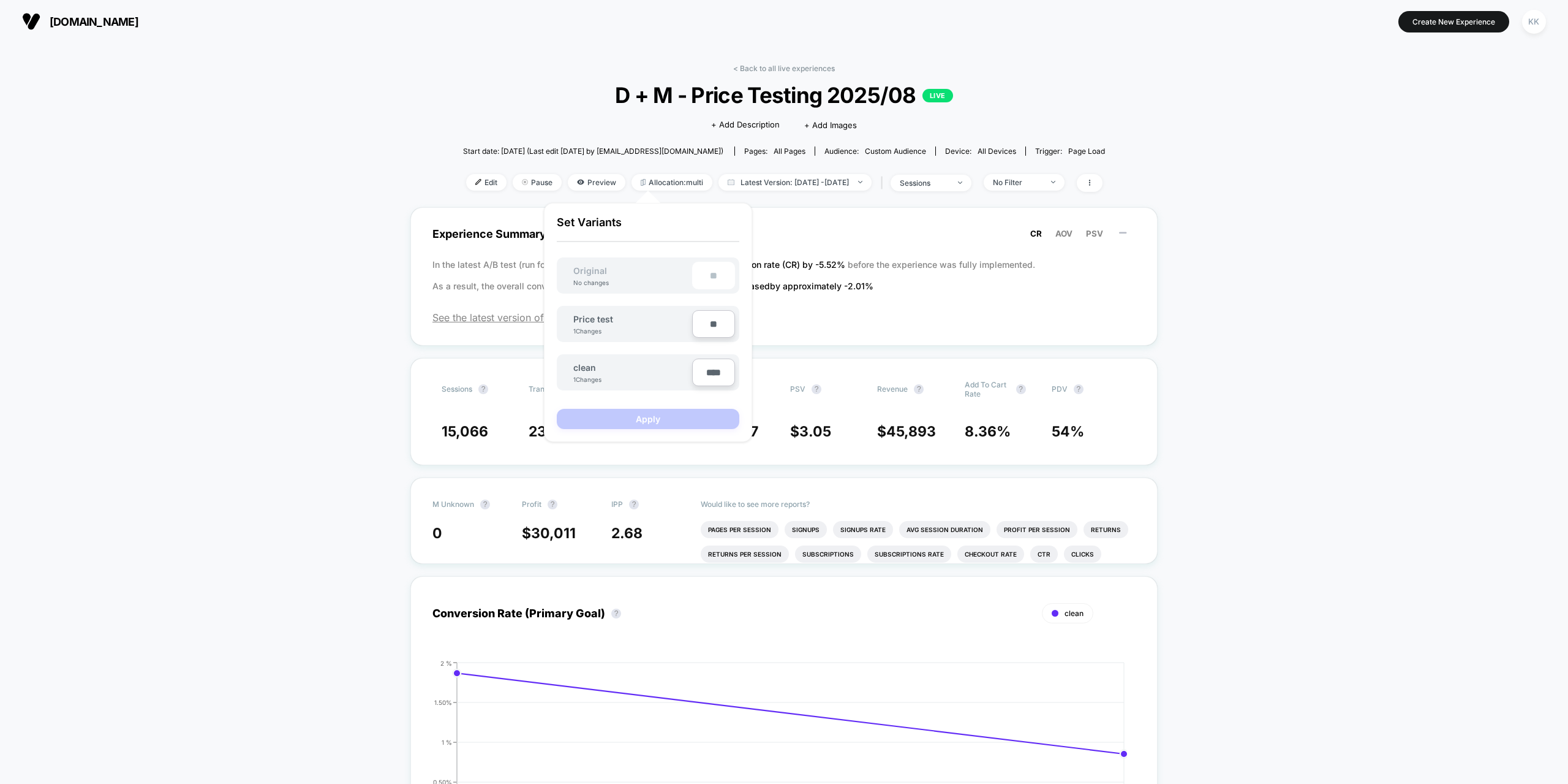
click at [719, 332] on input "**" at bounding box center [713, 324] width 43 height 28
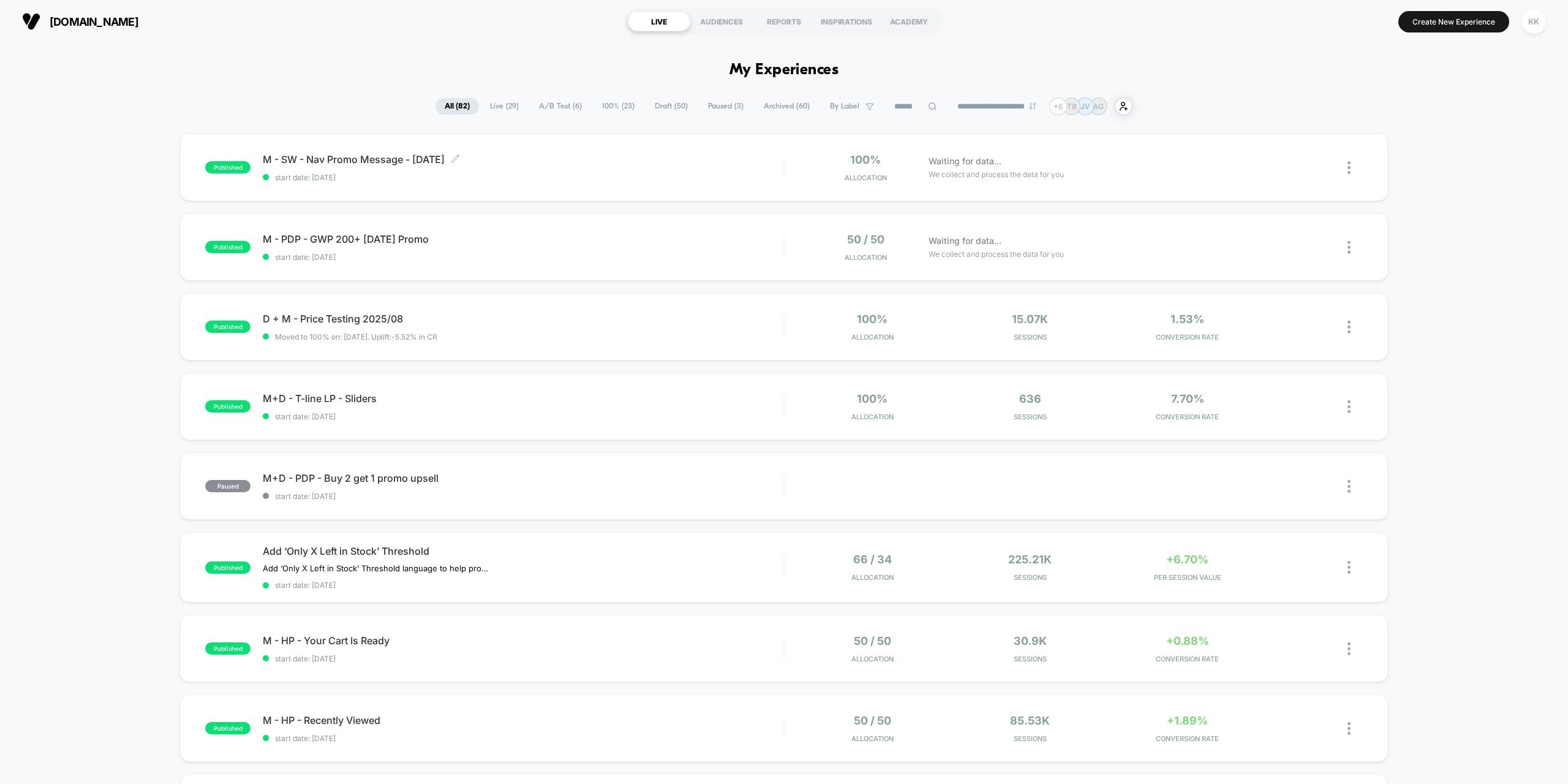
click at [727, 167] on div "M - SW - Nav Promo Message - [DATE] Click to edit experience details Click to e…" at bounding box center [523, 168] width 521 height 28
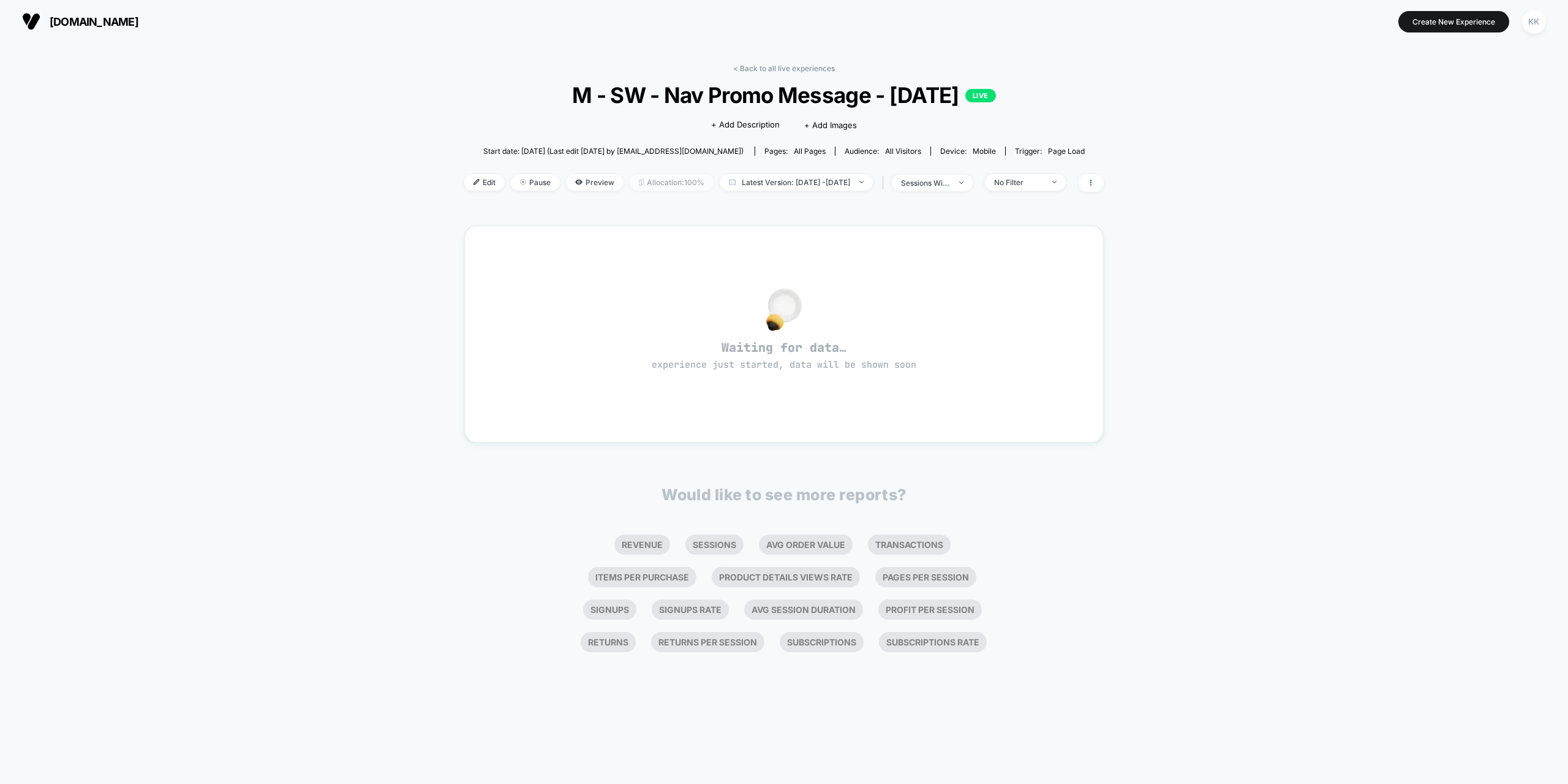
click at [645, 182] on span "Allocation: 100%" at bounding box center [672, 182] width 84 height 16
click at [645, 180] on span "Allocation: 100%" at bounding box center [672, 182] width 84 height 16
click at [376, 265] on div "< Back to all live experiences M - SW - Nav Promo Message - [DATE] LIVE Click t…" at bounding box center [784, 413] width 1568 height 741
drag, startPoint x: 564, startPoint y: 94, endPoint x: 979, endPoint y: 100, distance: 415.0
click at [979, 100] on span "M - SW - Nav Promo Message - [DATE] LIVE" at bounding box center [784, 95] width 576 height 26
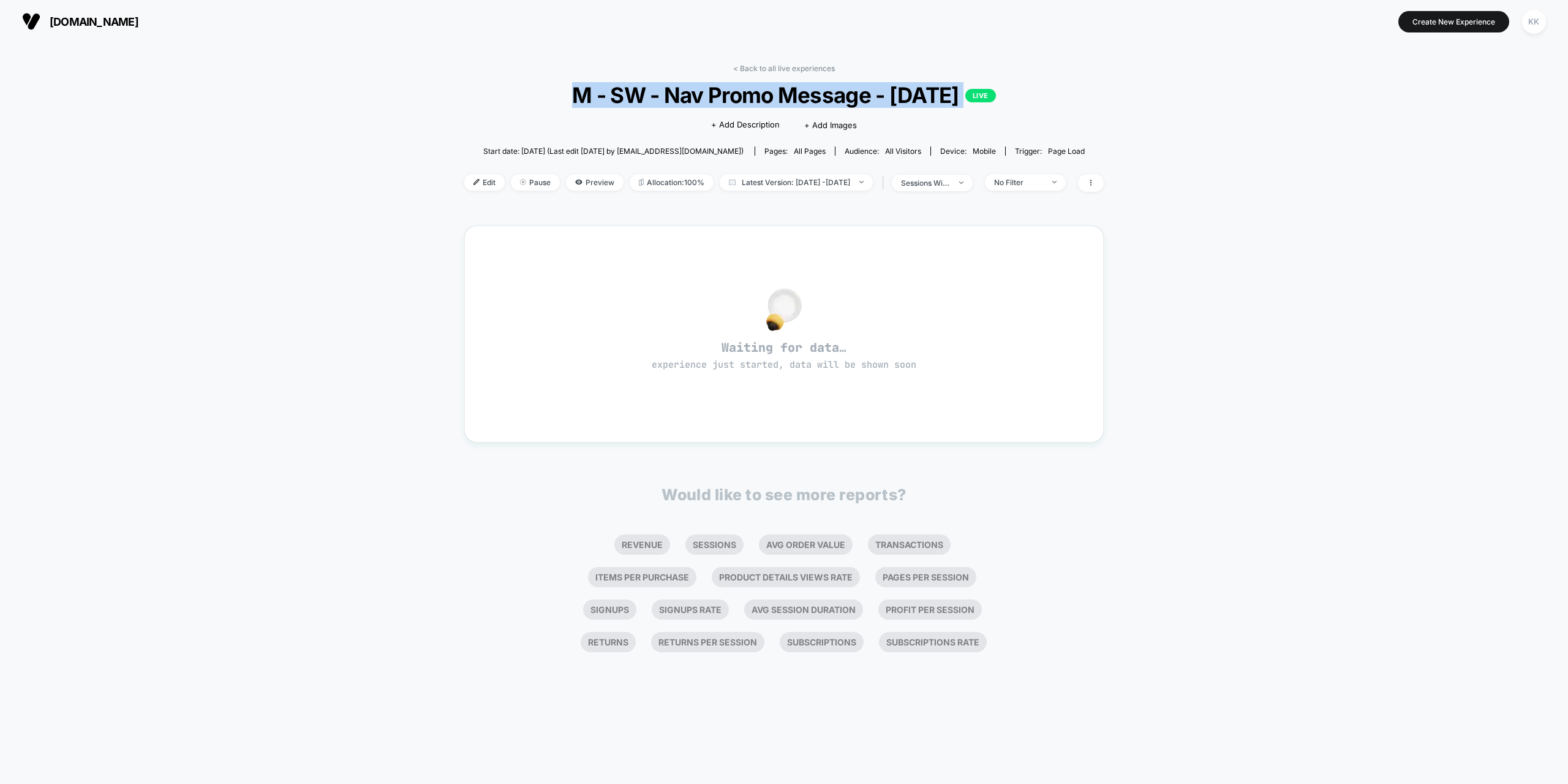
copy span "M - SW - Nav Promo Message - [DATE] LIVE"
click at [642, 181] on span "Allocation: 100%" at bounding box center [672, 182] width 84 height 16
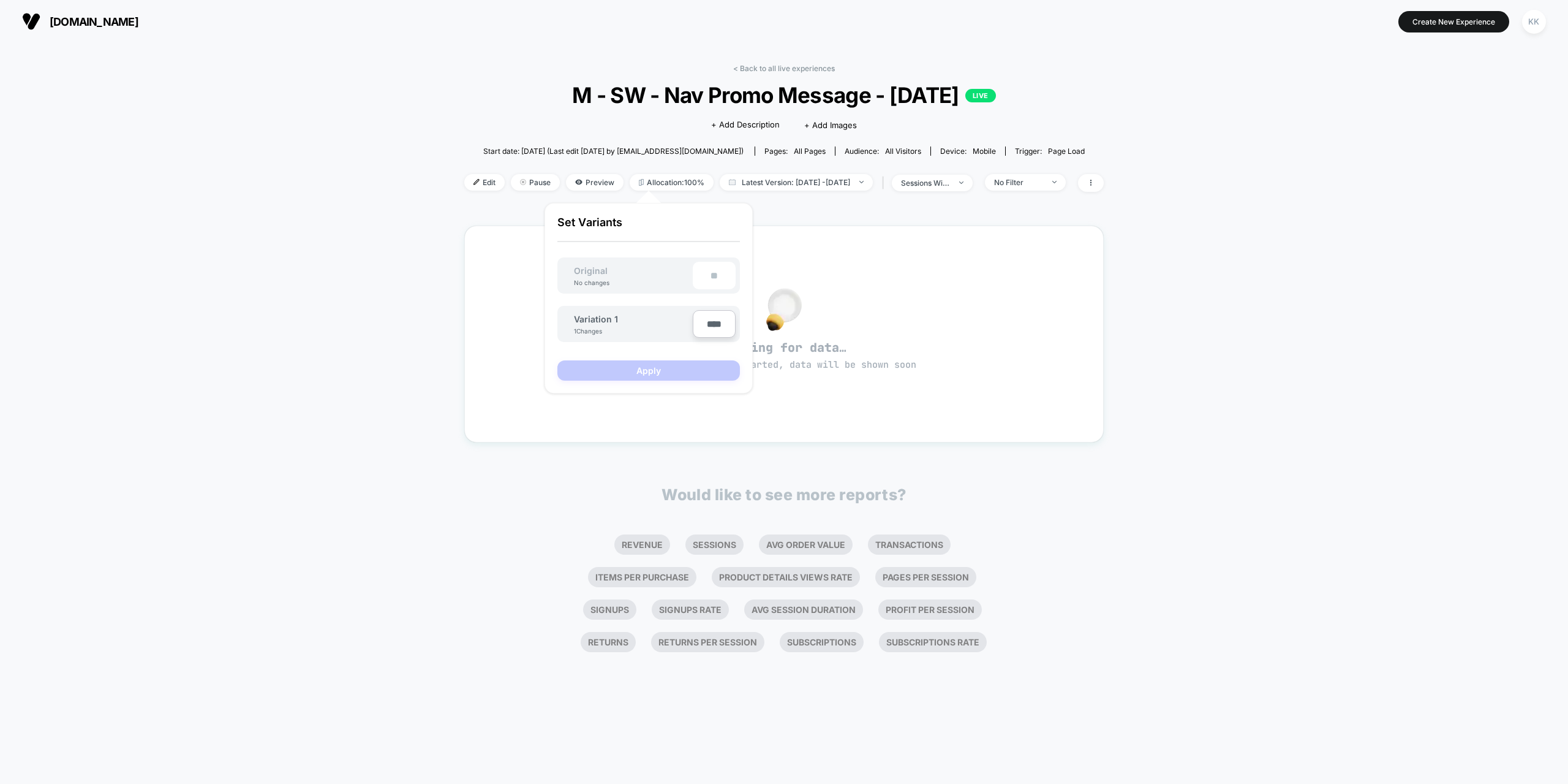
click at [319, 246] on div "< Back to all live experiences M - SW - Nav Promo Message - [DATE] LIVE Click t…" at bounding box center [784, 413] width 1568 height 741
